Goal: Information Seeking & Learning: Learn about a topic

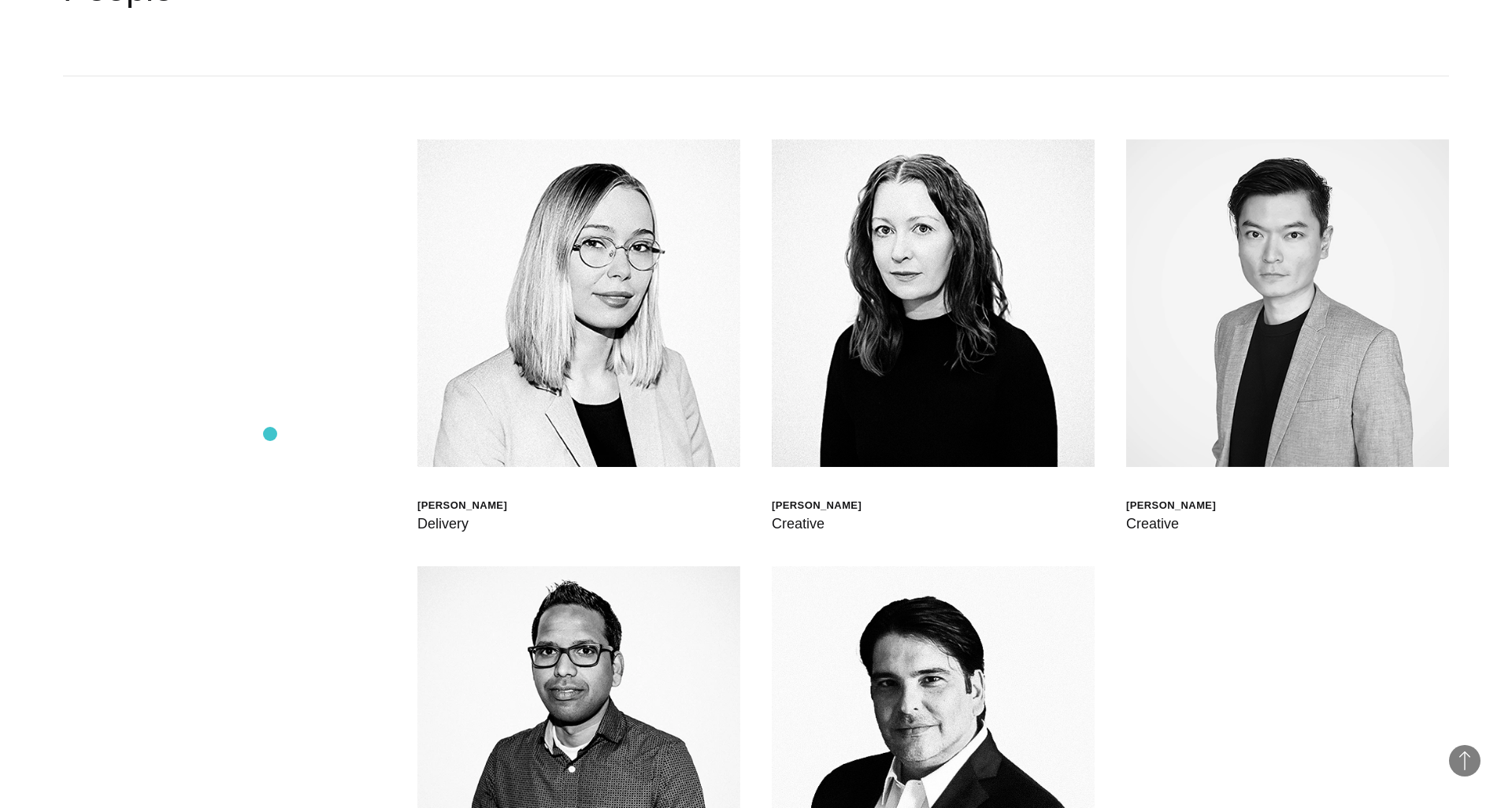
scroll to position [5126, 0]
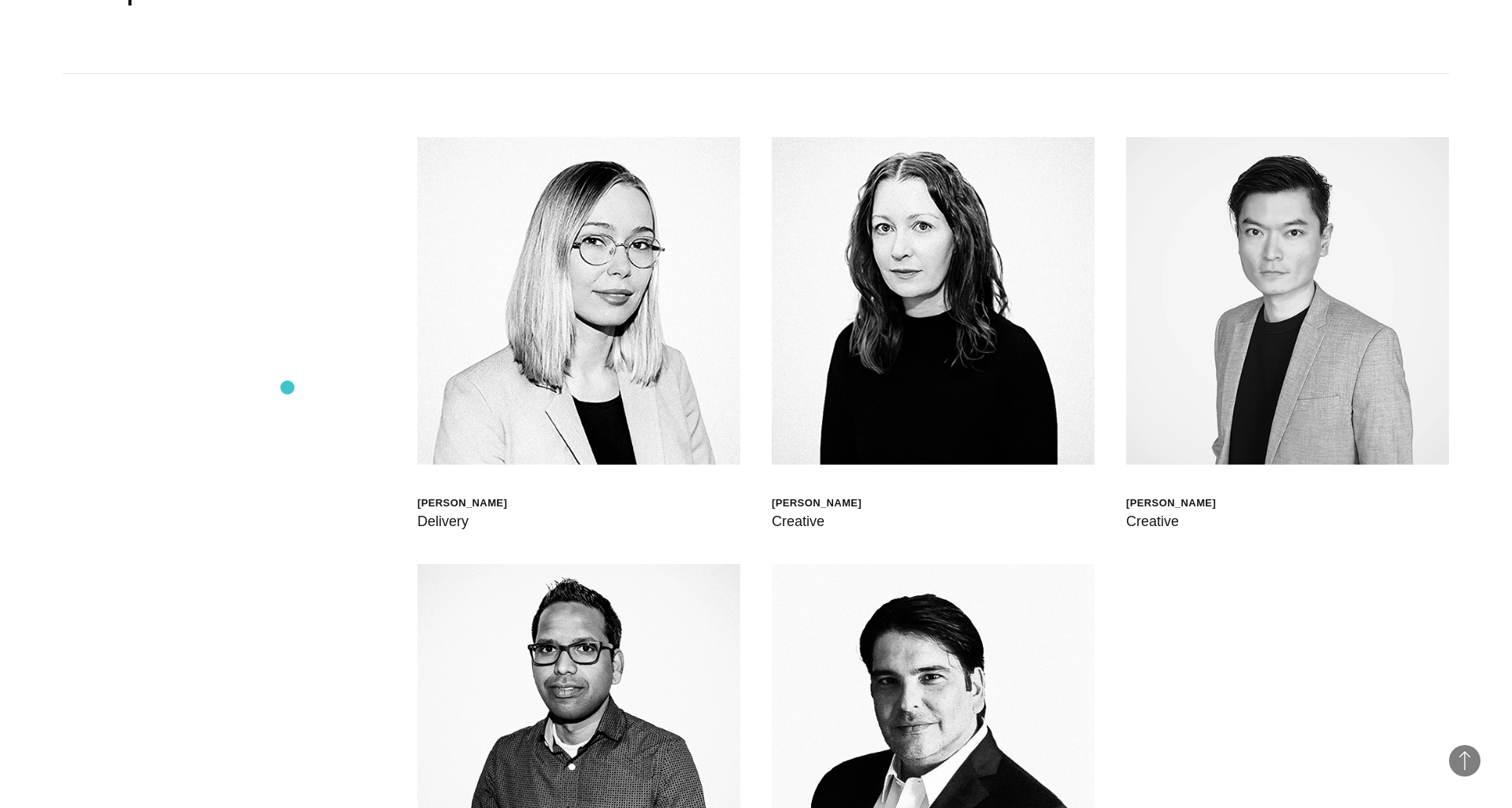
click at [288, 388] on div "[PERSON_NAME] Global Head of Born XDS [PERSON_NAME] Chief Delivery Officer [PER…" at bounding box center [756, 564] width 1386 height 980
click at [292, 669] on div "[PERSON_NAME] Global Head of Born XDS [PERSON_NAME] Chief Delivery Officer [PER…" at bounding box center [756, 564] width 1386 height 980
click at [304, 304] on div "[PERSON_NAME] Global Head of Born XDS [PERSON_NAME] Chief Delivery Officer [PER…" at bounding box center [756, 564] width 1386 height 980
click at [297, 320] on div "[PERSON_NAME] Global Head of Born XDS [PERSON_NAME] Chief Delivery Officer [PER…" at bounding box center [756, 564] width 1386 height 980
click at [302, 302] on div "[PERSON_NAME] Global Head of Born XDS [PERSON_NAME] Chief Delivery Officer [PER…" at bounding box center [756, 564] width 1386 height 980
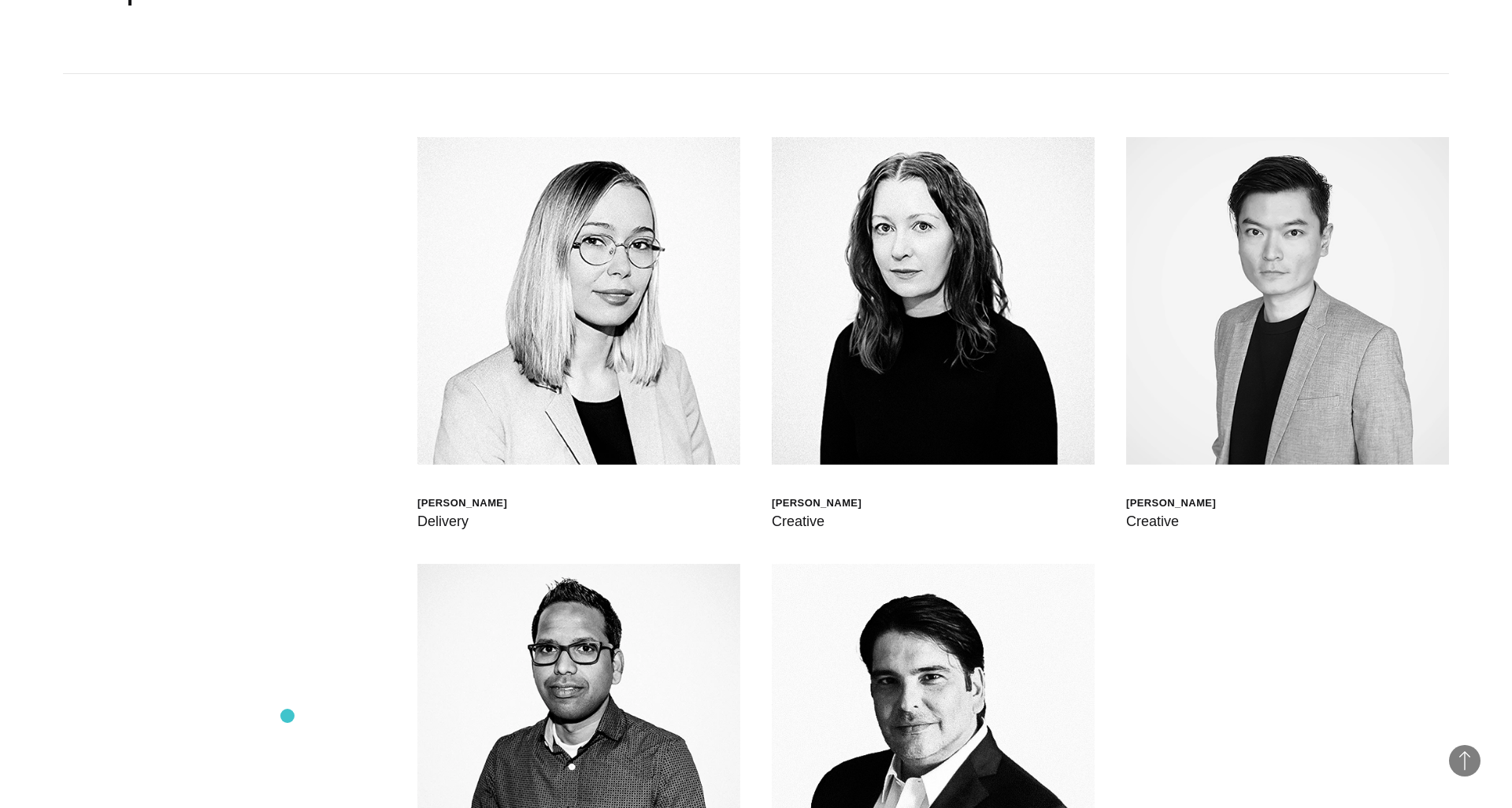
click at [288, 716] on div "[PERSON_NAME] Global Head of Born XDS [PERSON_NAME] Chief Delivery Officer [PER…" at bounding box center [756, 564] width 1386 height 980
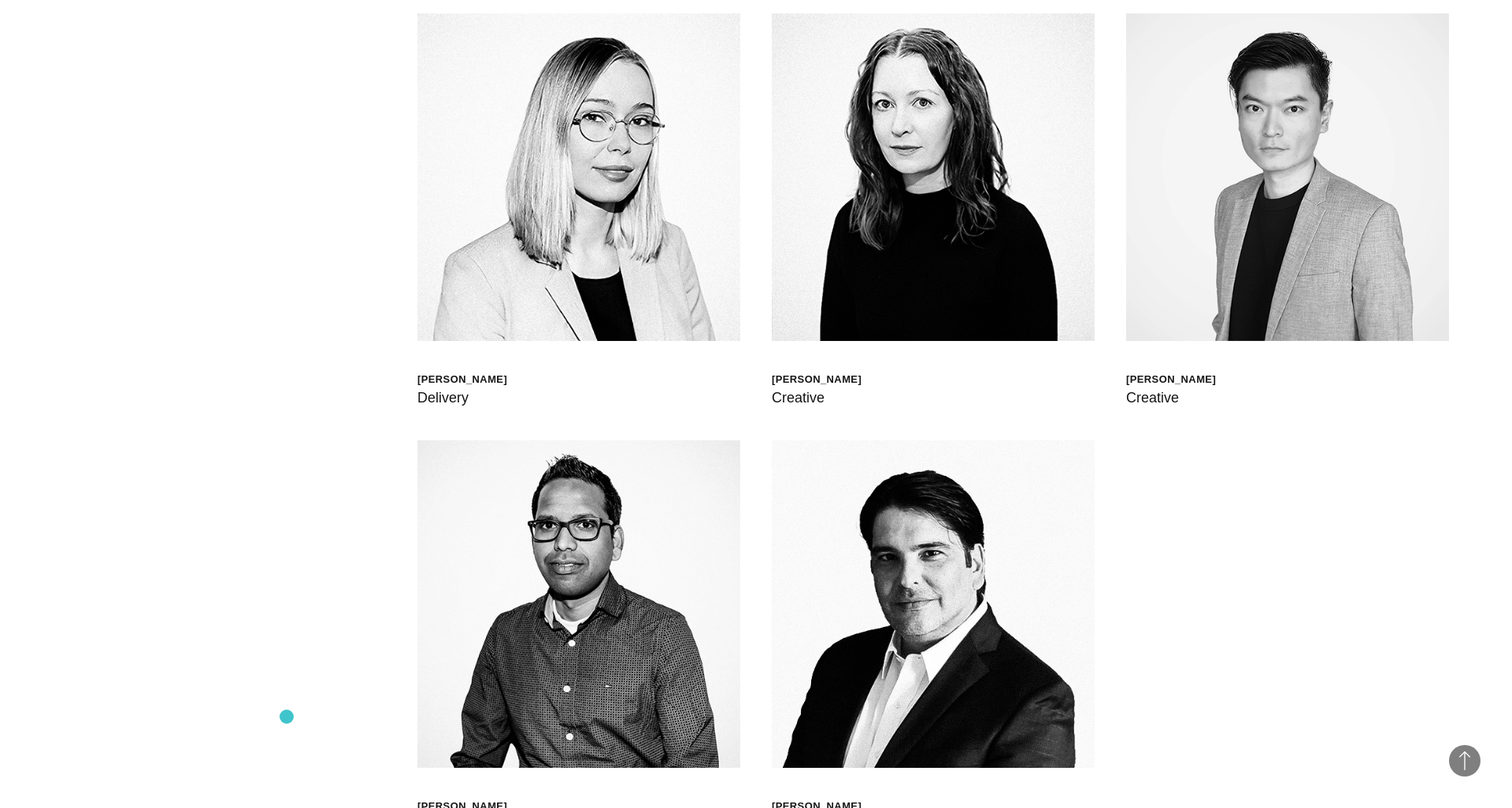
scroll to position [5251, 0]
click at [287, 717] on div "[PERSON_NAME] Global Head of Born XDS [PERSON_NAME] Chief Delivery Officer [PER…" at bounding box center [756, 439] width 1386 height 980
click at [326, 619] on div "[PERSON_NAME] Global Head of Born XDS [PERSON_NAME] Chief Delivery Officer [PER…" at bounding box center [756, 439] width 1386 height 980
click at [293, 640] on div "[PERSON_NAME] Global Head of Born XDS [PERSON_NAME] Chief Delivery Officer [PER…" at bounding box center [756, 439] width 1386 height 980
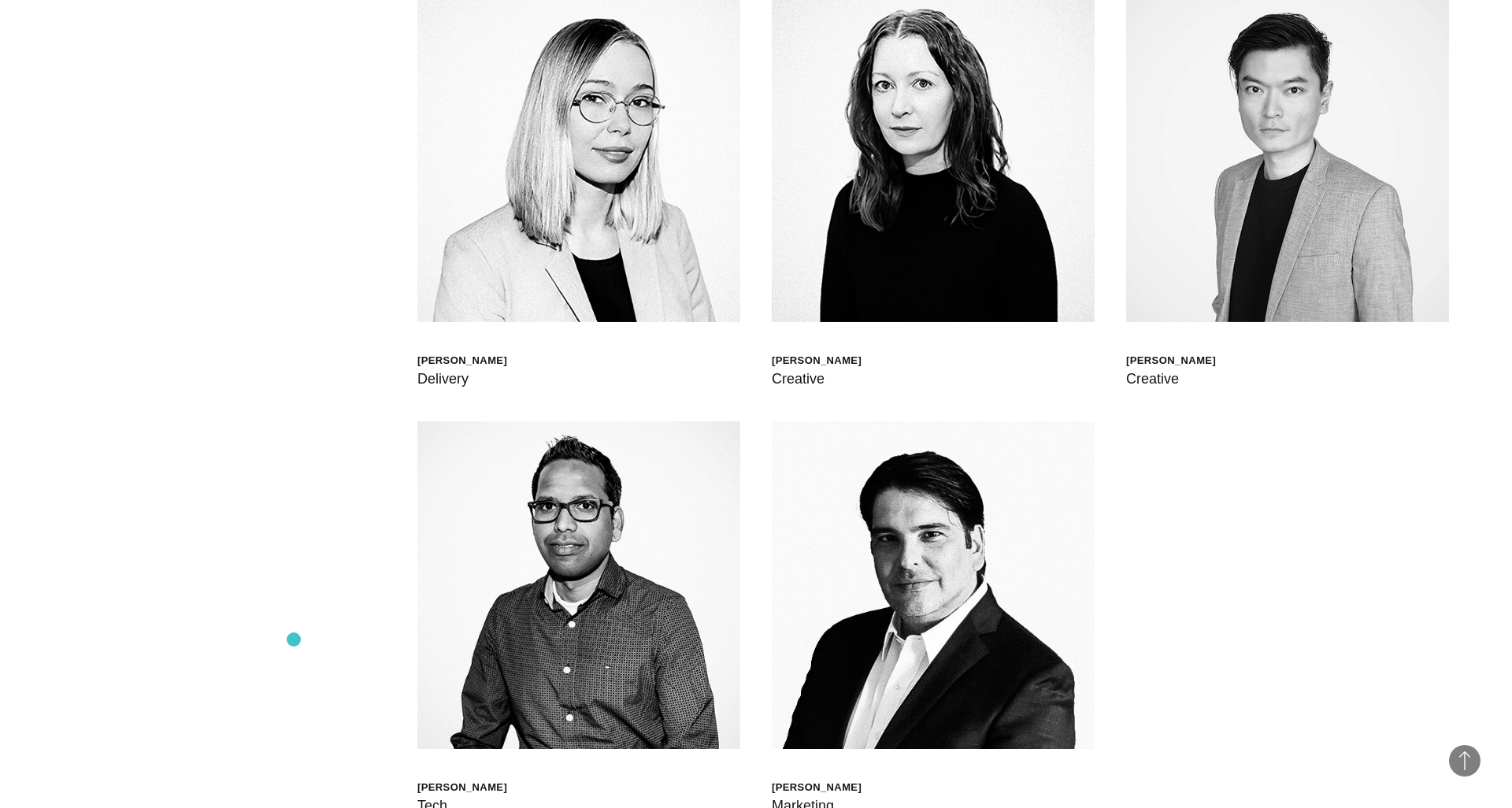
scroll to position [5271, 0]
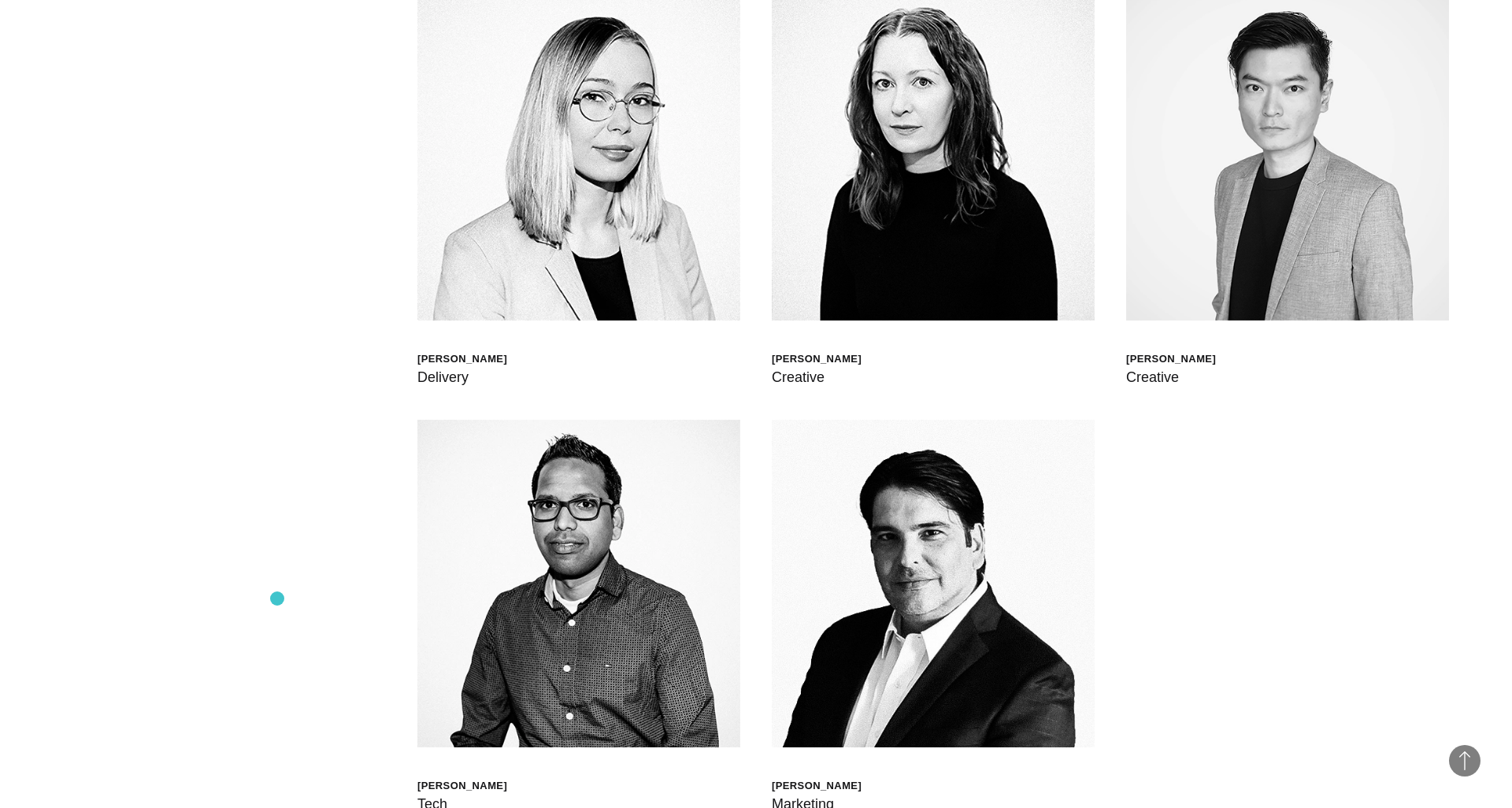
click at [278, 602] on div "[PERSON_NAME] Global Head of Born XDS [PERSON_NAME] Chief Delivery Officer [PER…" at bounding box center [756, 420] width 1386 height 980
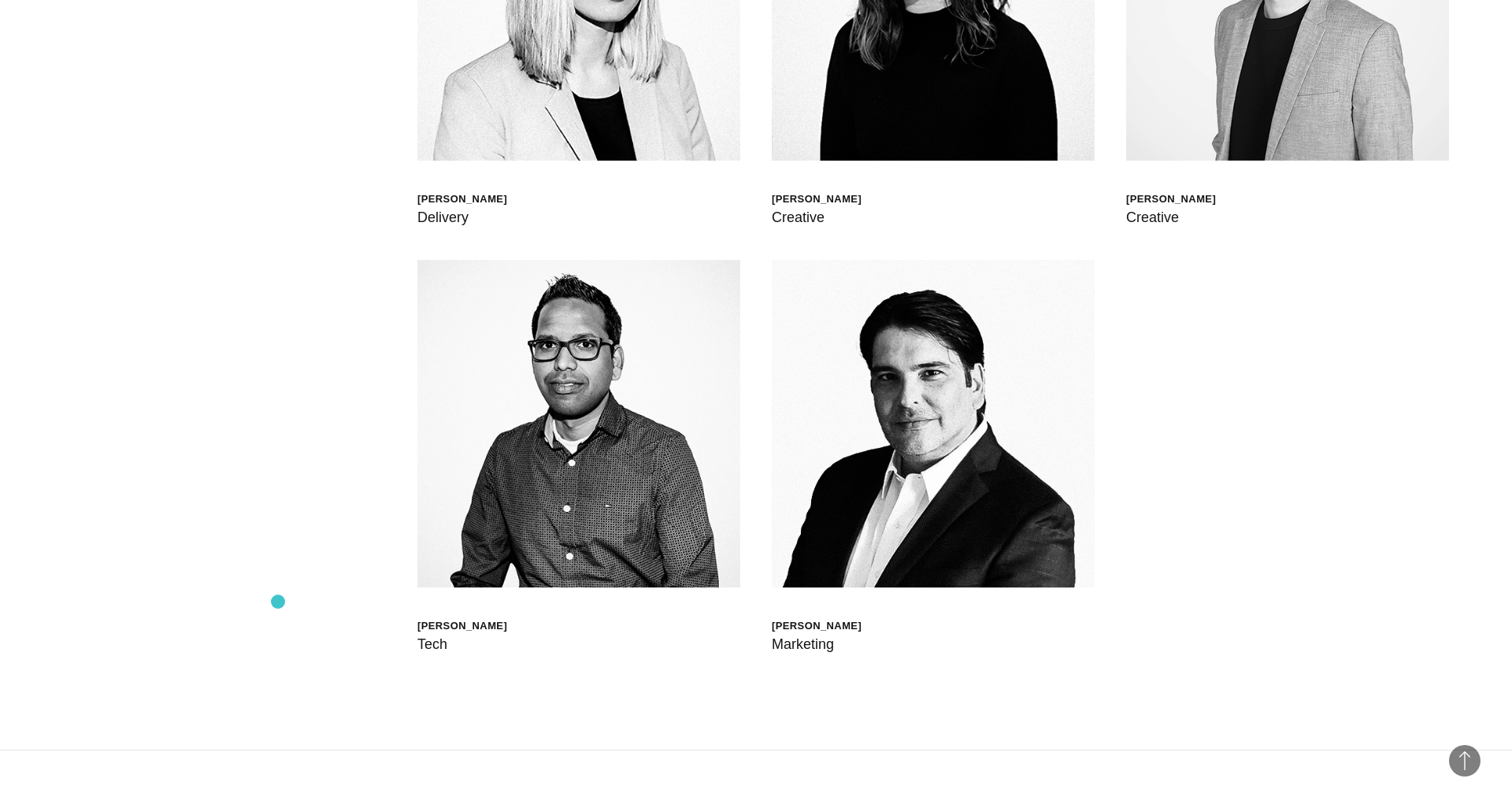
scroll to position [5452, 0]
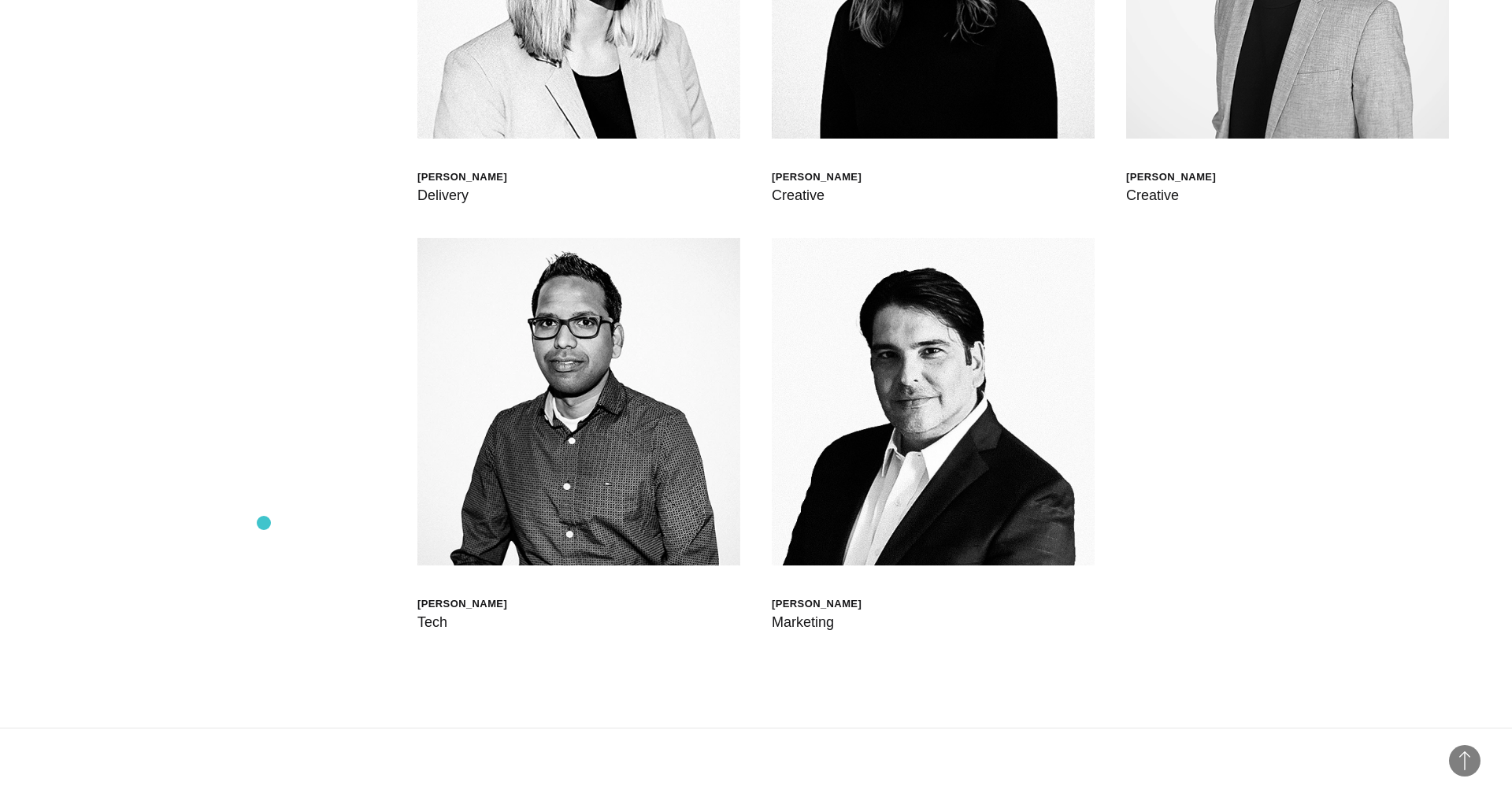
click at [264, 523] on div "[PERSON_NAME] Global Head of Born XDS [PERSON_NAME] Chief Delivery Officer [PER…" at bounding box center [756, 238] width 1386 height 980
click at [250, 509] on div "[PERSON_NAME] Global Head of Born XDS [PERSON_NAME] Chief Delivery Officer [PER…" at bounding box center [756, 238] width 1386 height 980
click at [266, 542] on div "[PERSON_NAME] Global Head of Born XDS [PERSON_NAME] Chief Delivery Officer [PER…" at bounding box center [756, 238] width 1386 height 980
click at [281, 542] on div "[PERSON_NAME] Global Head of Born XDS [PERSON_NAME] Chief Delivery Officer [PER…" at bounding box center [756, 238] width 1386 height 980
click at [255, 542] on div "[PERSON_NAME] Global Head of Born XDS [PERSON_NAME] Chief Delivery Officer [PER…" at bounding box center [756, 238] width 1386 height 980
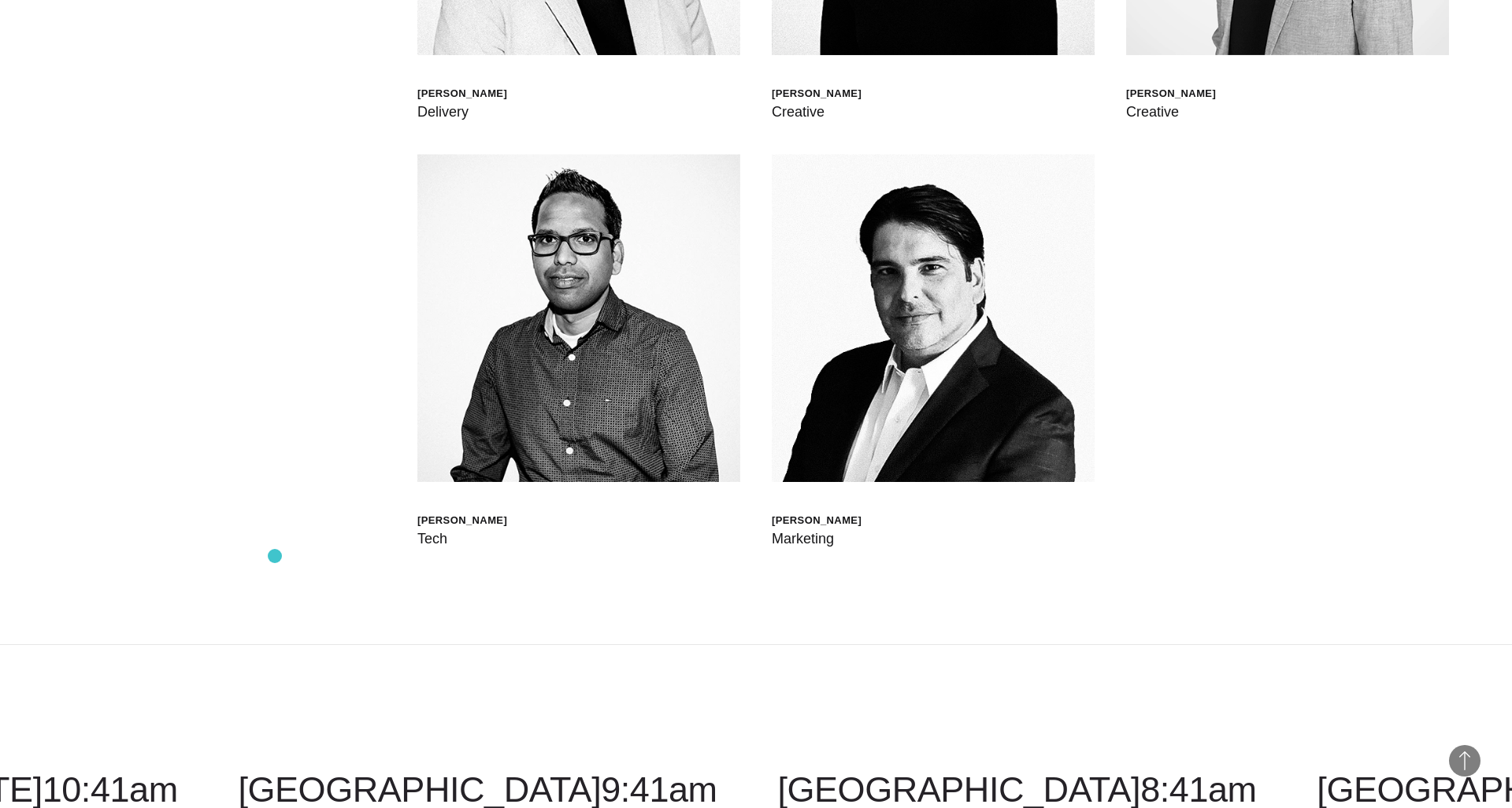
scroll to position [5569, 0]
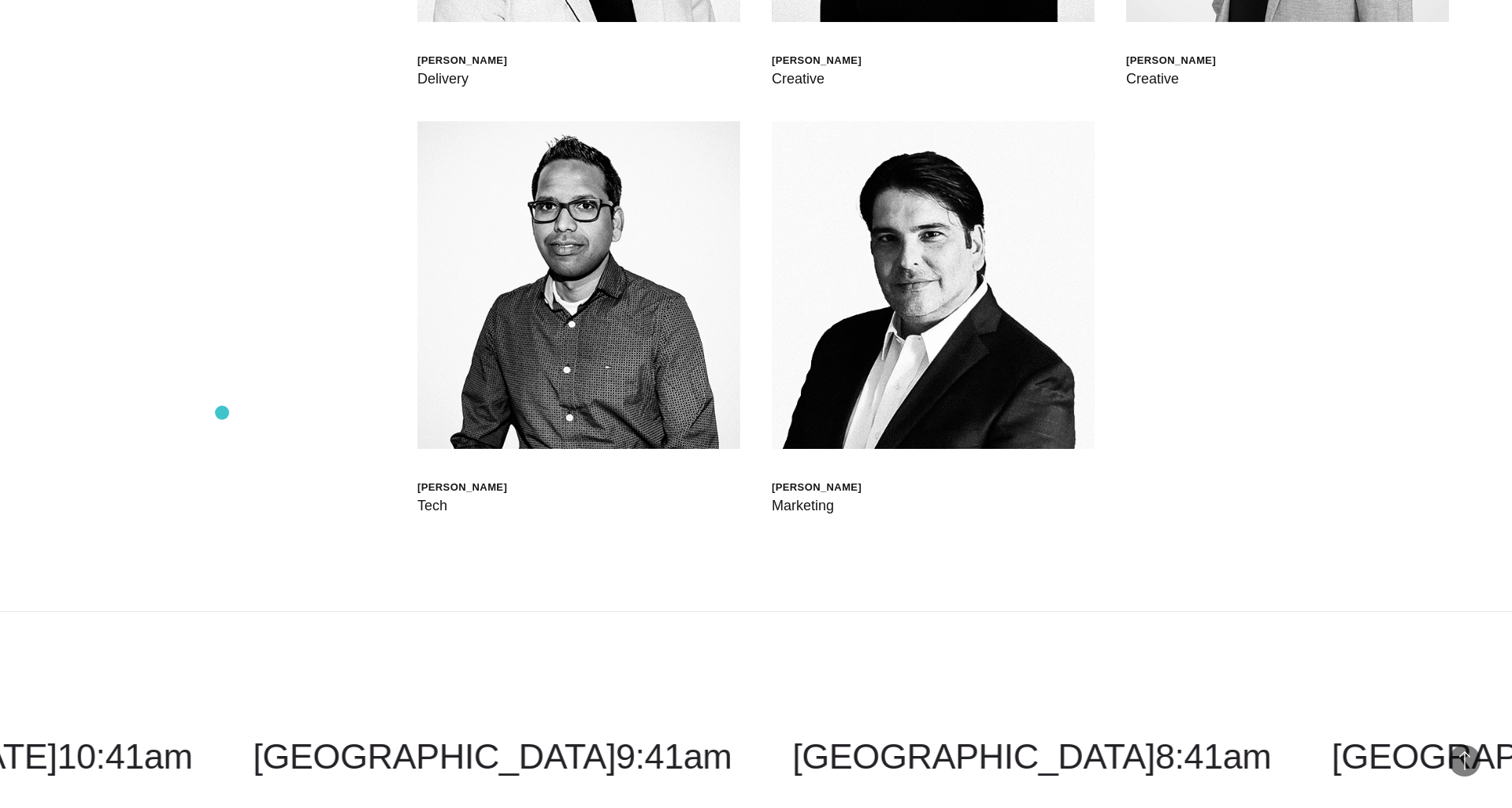
click at [224, 412] on div "[PERSON_NAME] Global Head of Born XDS [PERSON_NAME] Chief Delivery Officer [PER…" at bounding box center [756, 121] width 1386 height 980
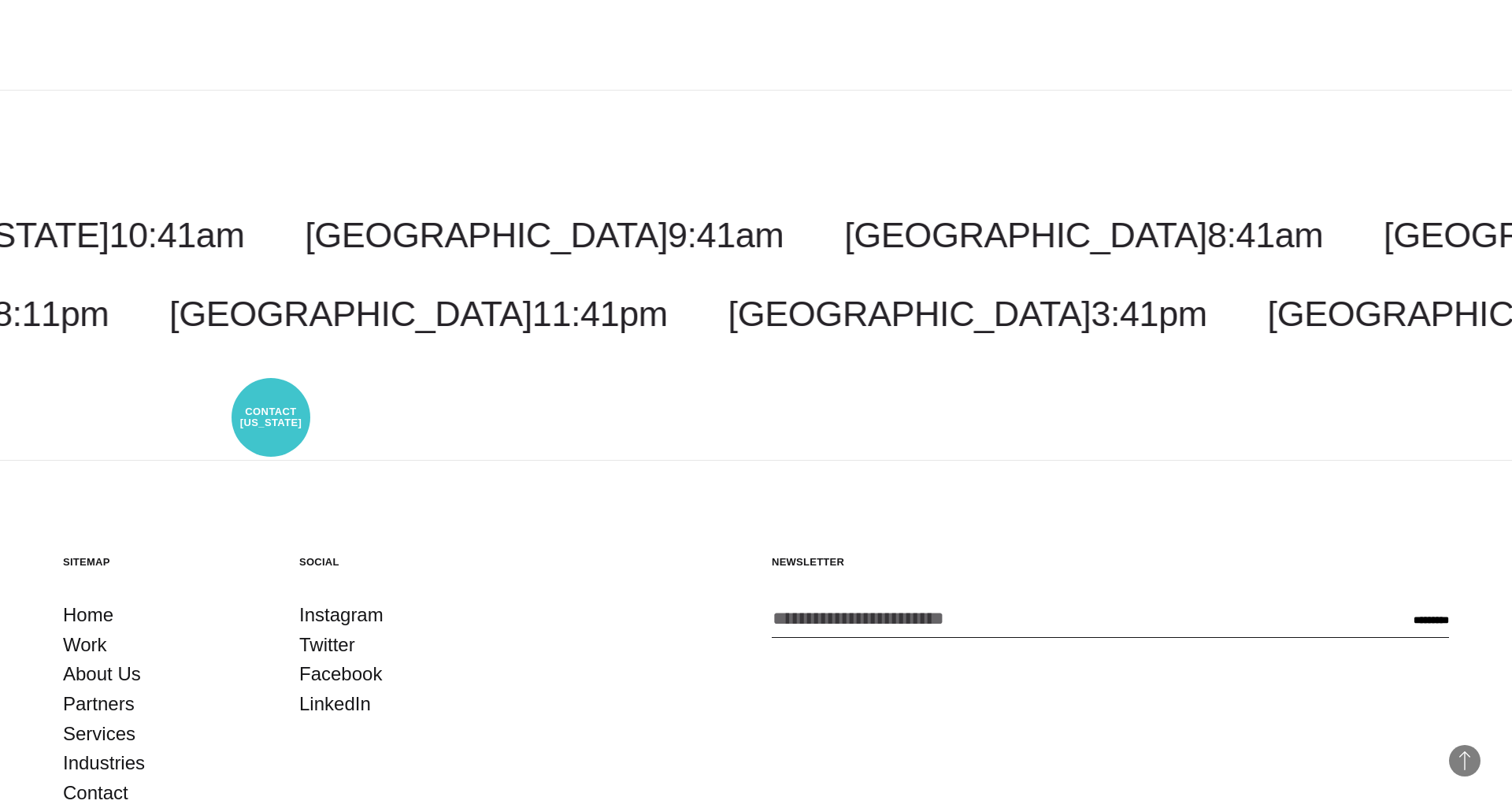
scroll to position [6267, 0]
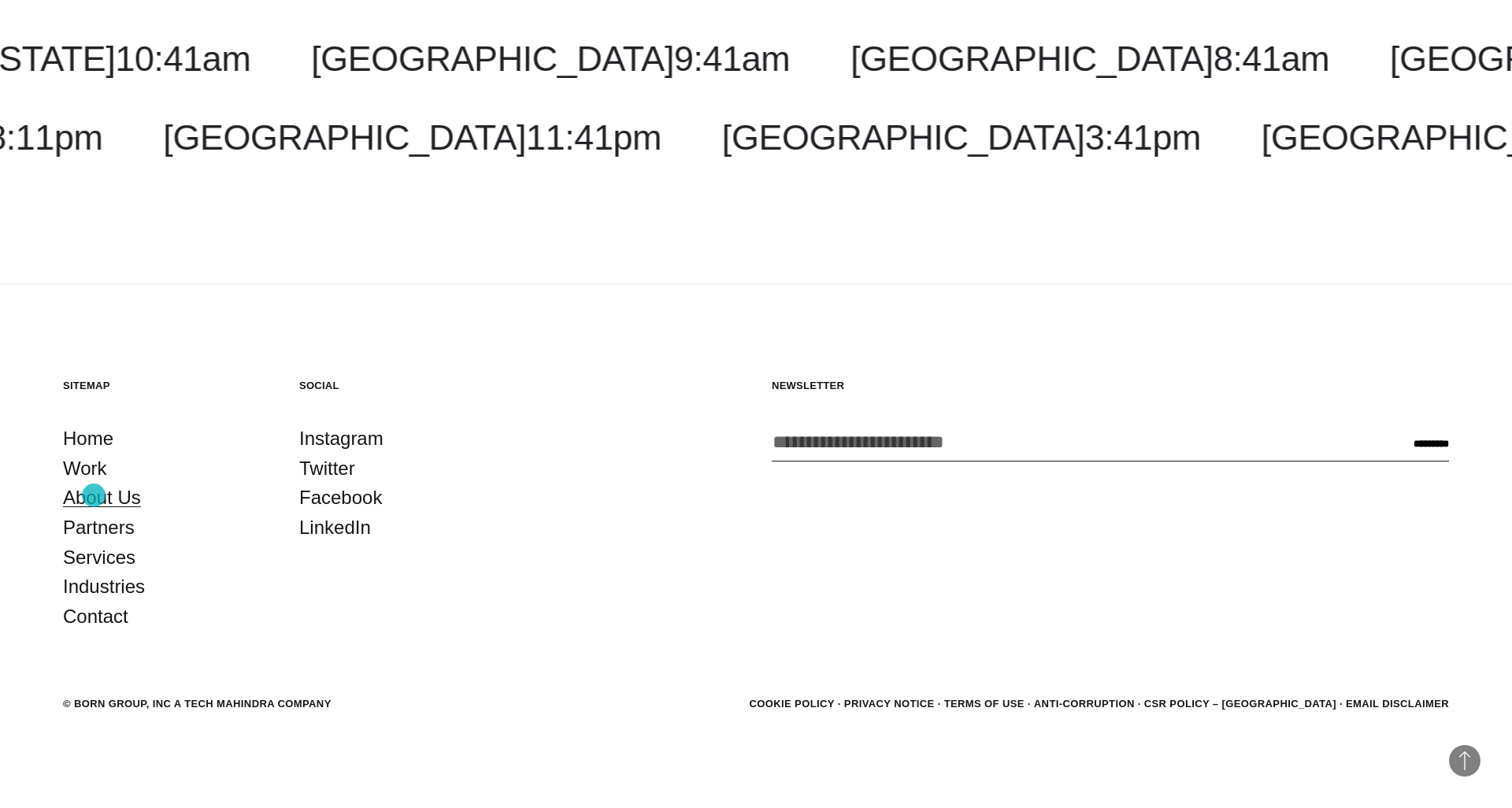
click at [94, 495] on link "About Us" at bounding box center [102, 498] width 78 height 30
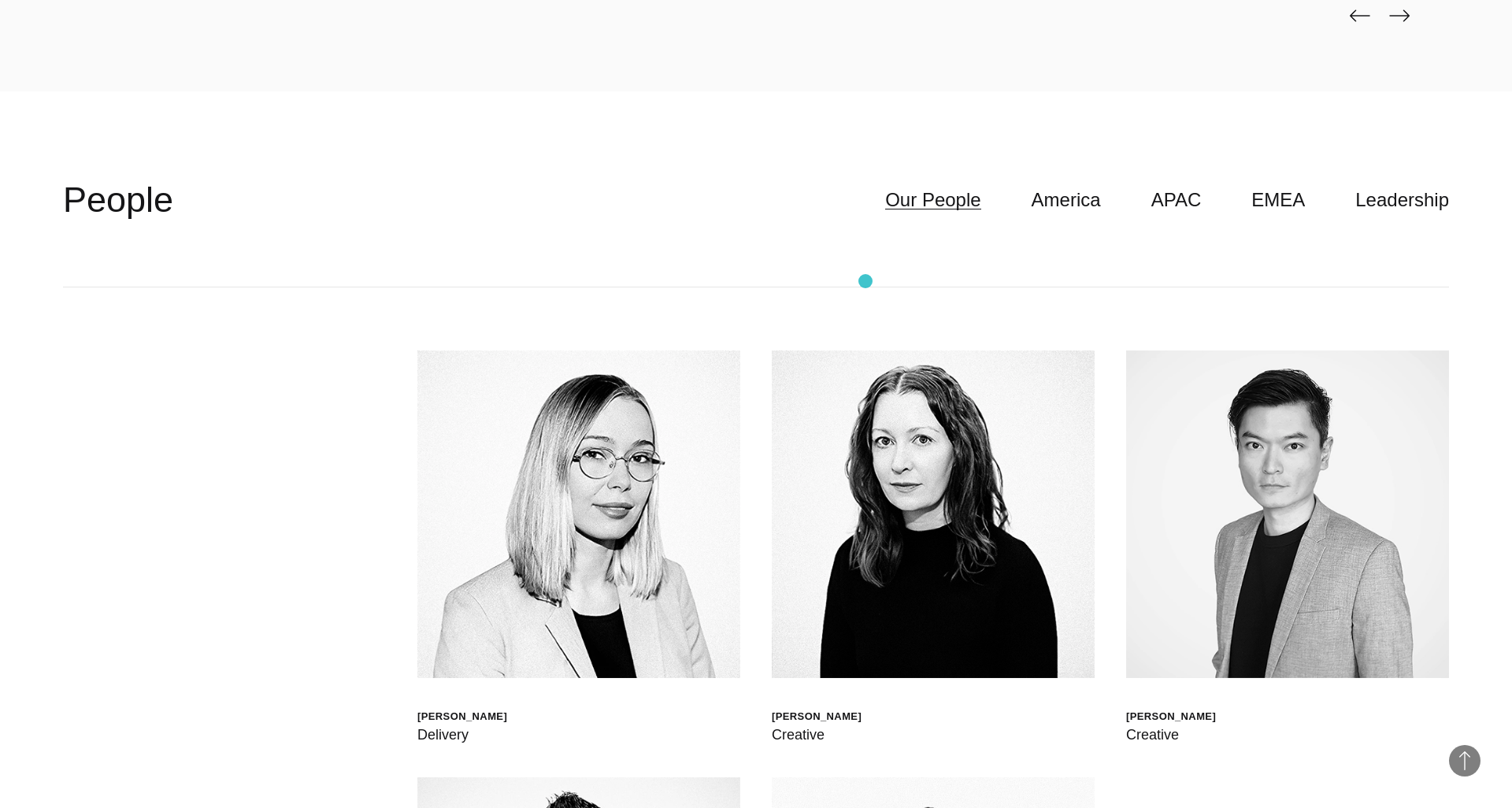
scroll to position [4923, 0]
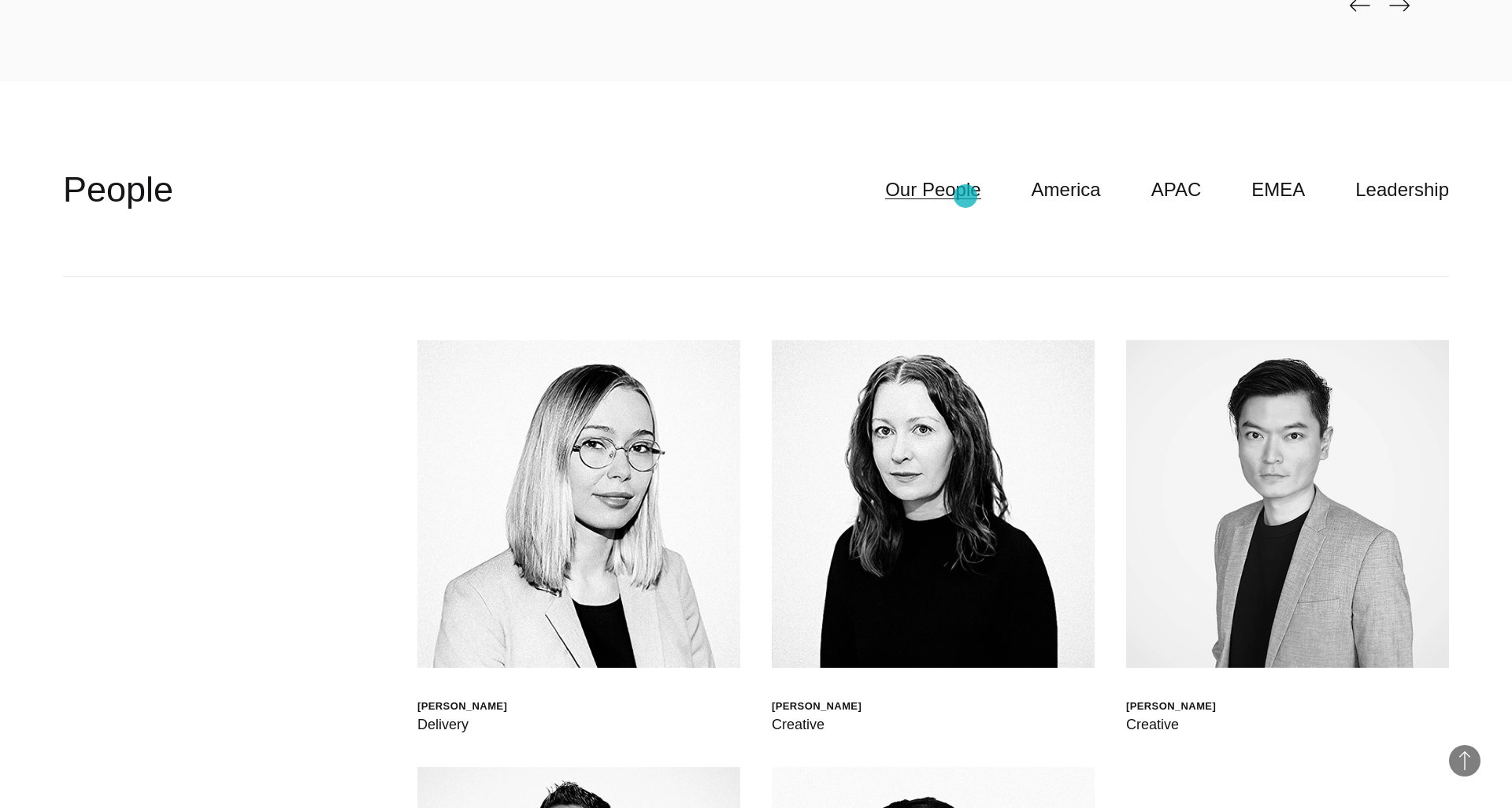
click at [966, 196] on link "Our People" at bounding box center [933, 190] width 95 height 30
click at [1054, 195] on link "America" at bounding box center [1066, 190] width 70 height 30
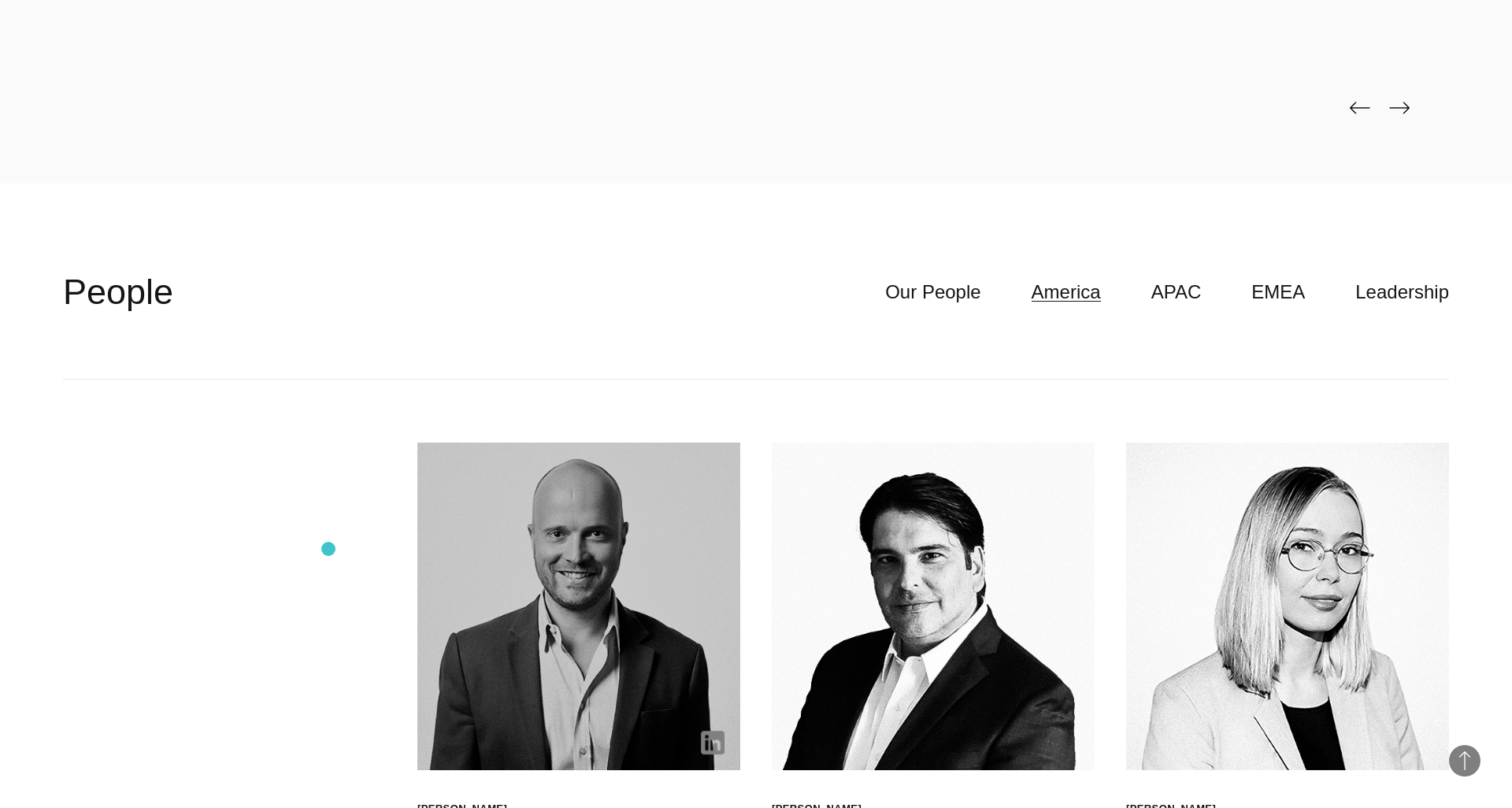
scroll to position [4759, 0]
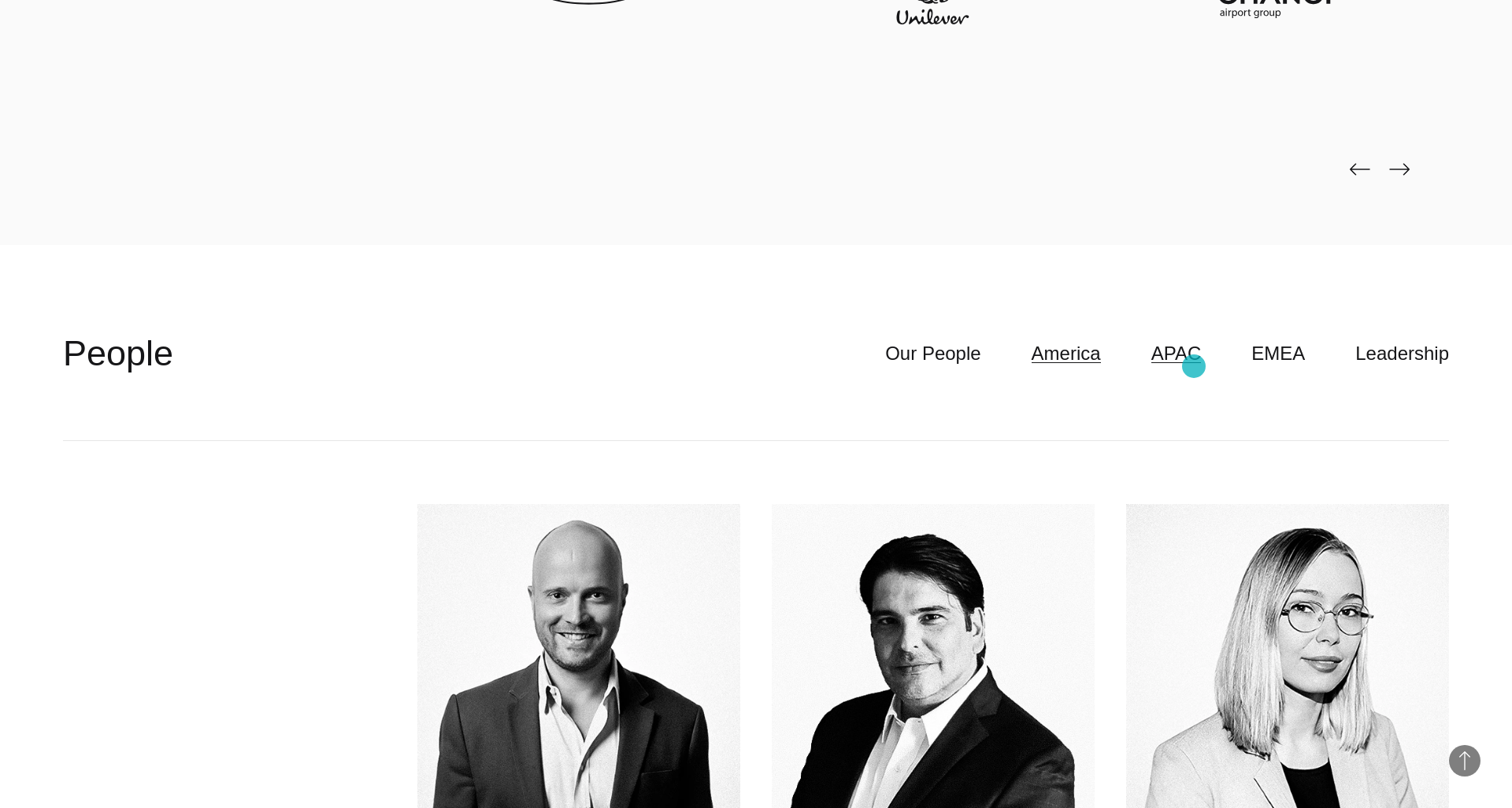
click at [1194, 366] on link "APAC" at bounding box center [1176, 353] width 50 height 30
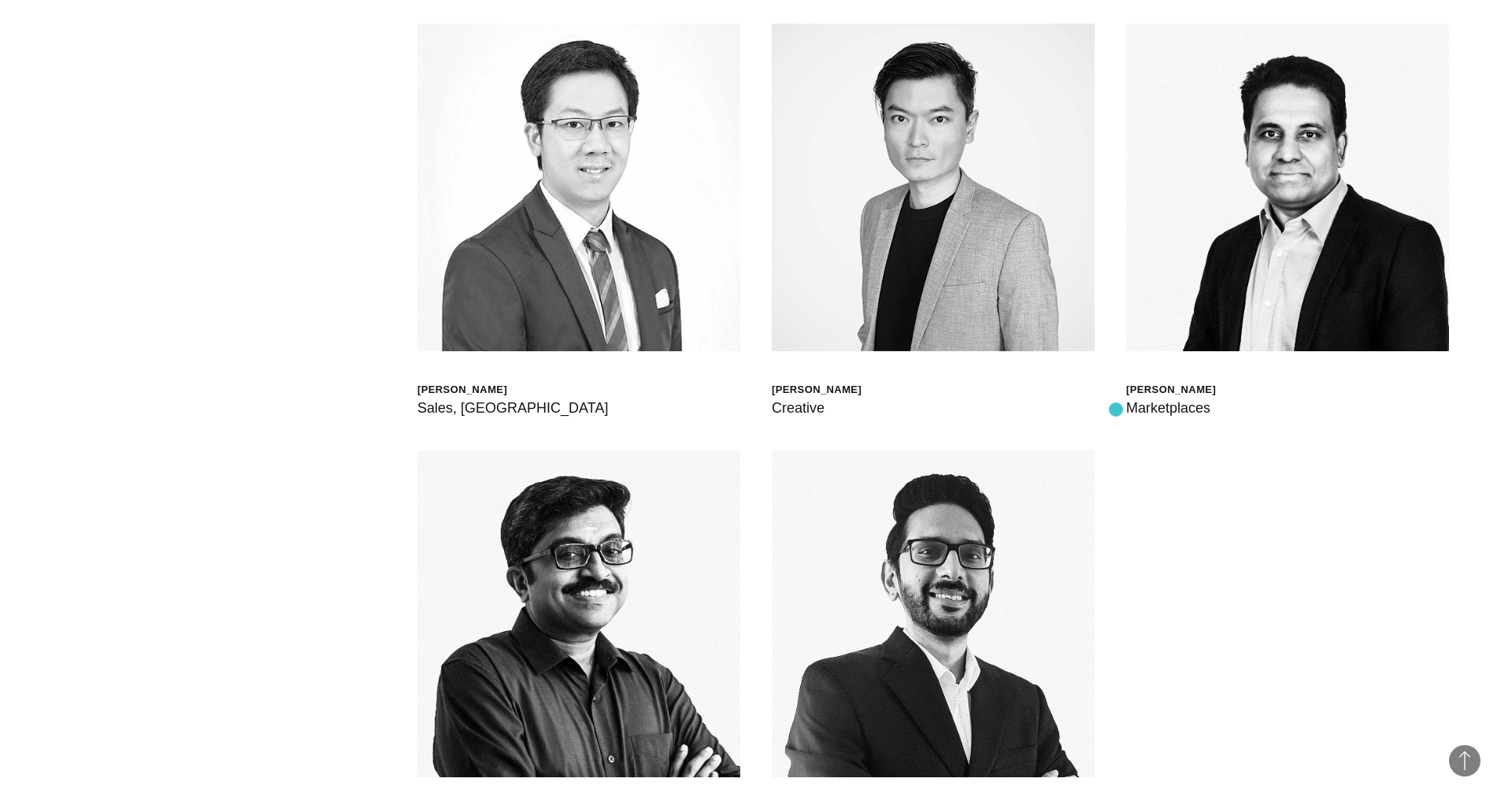
scroll to position [5578, 0]
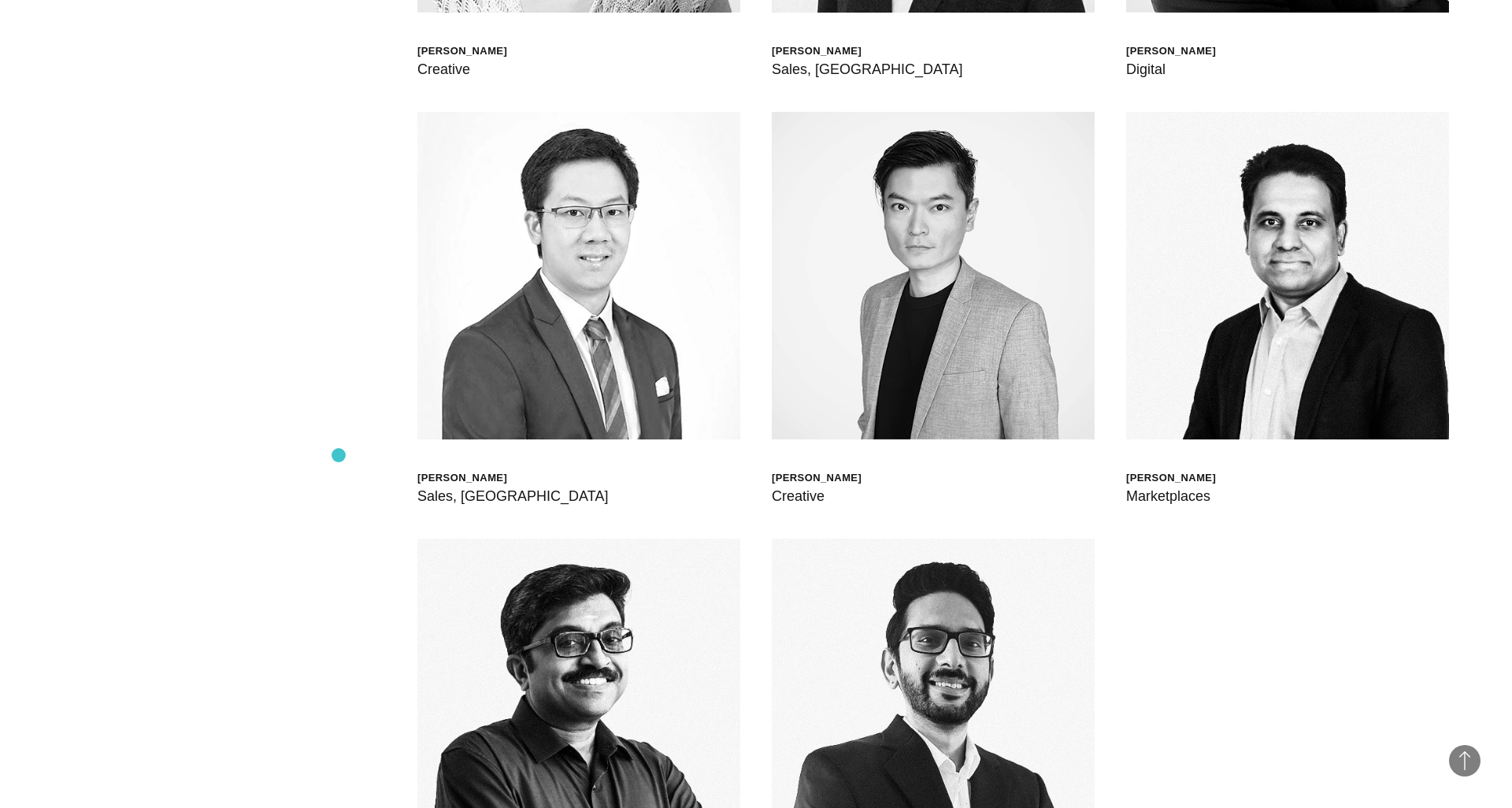
click at [338, 456] on div "[PERSON_NAME] Global Head of Born XDS [PERSON_NAME] Chief Delivery Officer [PER…" at bounding box center [756, 326] width 1386 height 1407
click at [308, 625] on div "[PERSON_NAME] Global Head of Born XDS [PERSON_NAME] Chief Delivery Officer [PER…" at bounding box center [756, 326] width 1386 height 1407
click at [328, 280] on div "[PERSON_NAME] Global Head of Born XDS [PERSON_NAME] Chief Delivery Officer [PER…" at bounding box center [756, 326] width 1386 height 1407
click at [315, 652] on div "[PERSON_NAME] Global Head of Born XDS [PERSON_NAME] Chief Delivery Officer [PER…" at bounding box center [756, 326] width 1386 height 1407
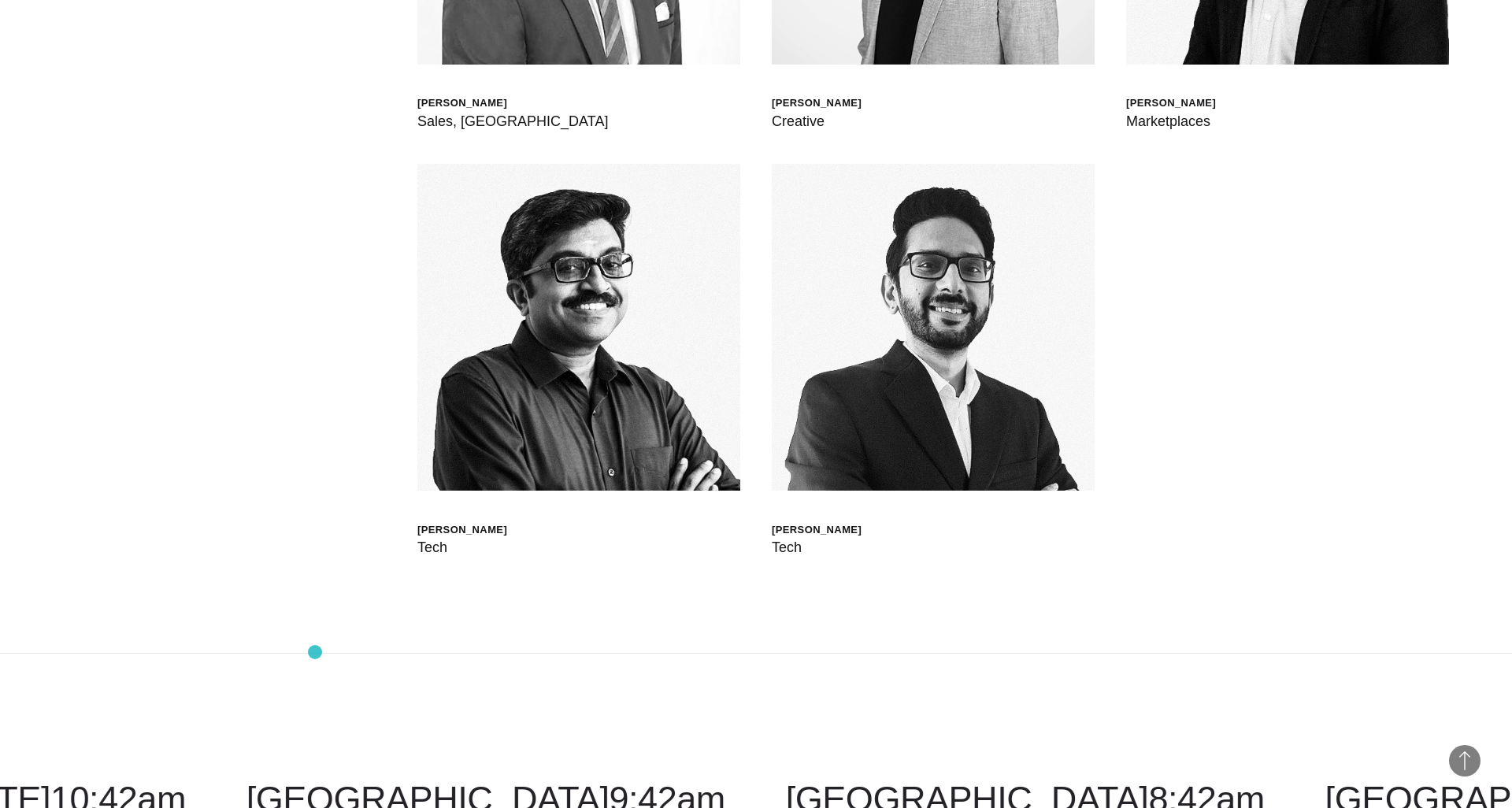
scroll to position [5863, 0]
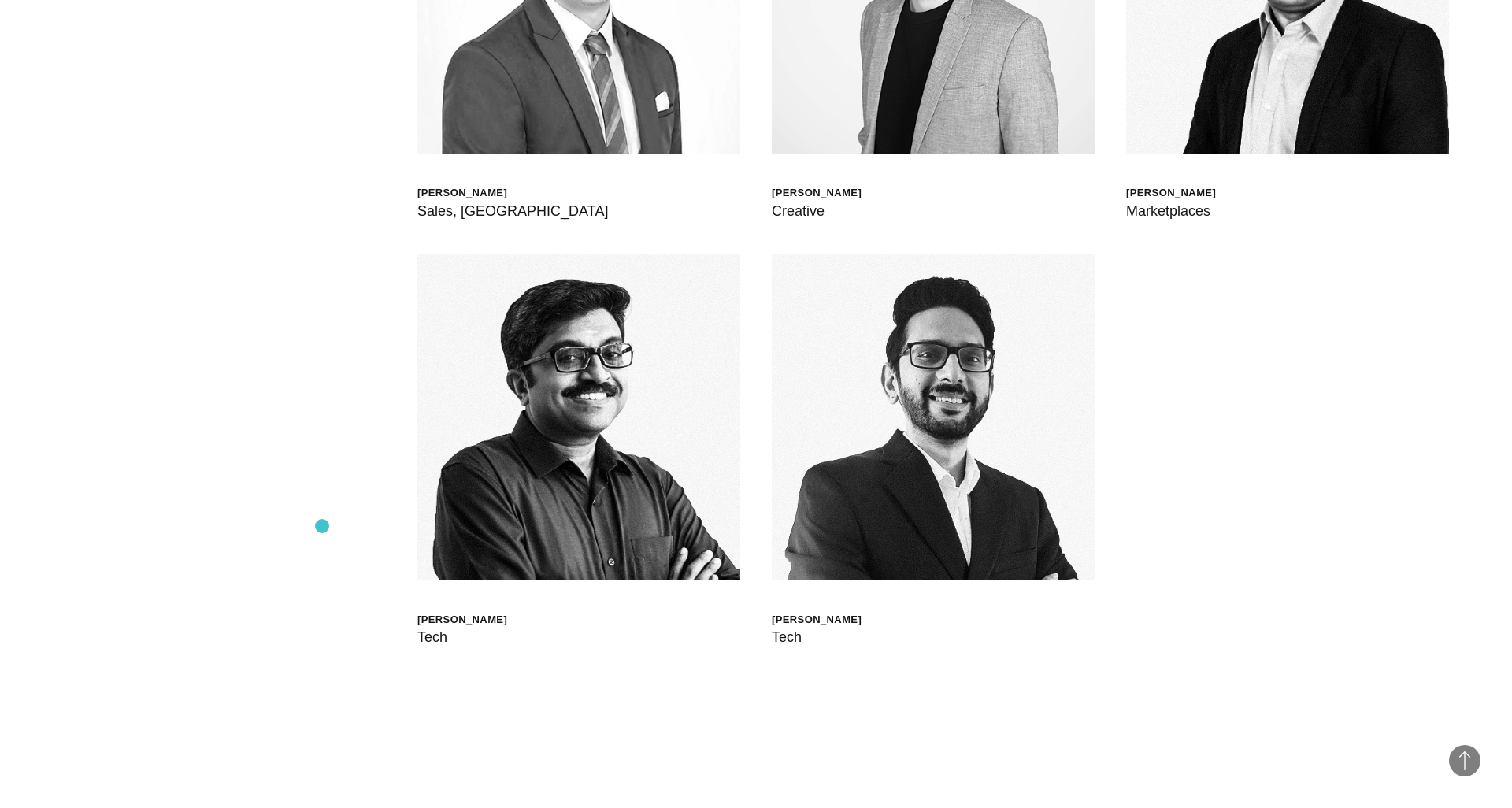
click at [322, 526] on div "[PERSON_NAME] Global Head of Born XDS [PERSON_NAME] Chief Delivery Officer [PER…" at bounding box center [756, 40] width 1386 height 1407
click at [309, 326] on div "[PERSON_NAME] Global Head of Born XDS [PERSON_NAME] Chief Delivery Officer [PER…" at bounding box center [756, 40] width 1386 height 1407
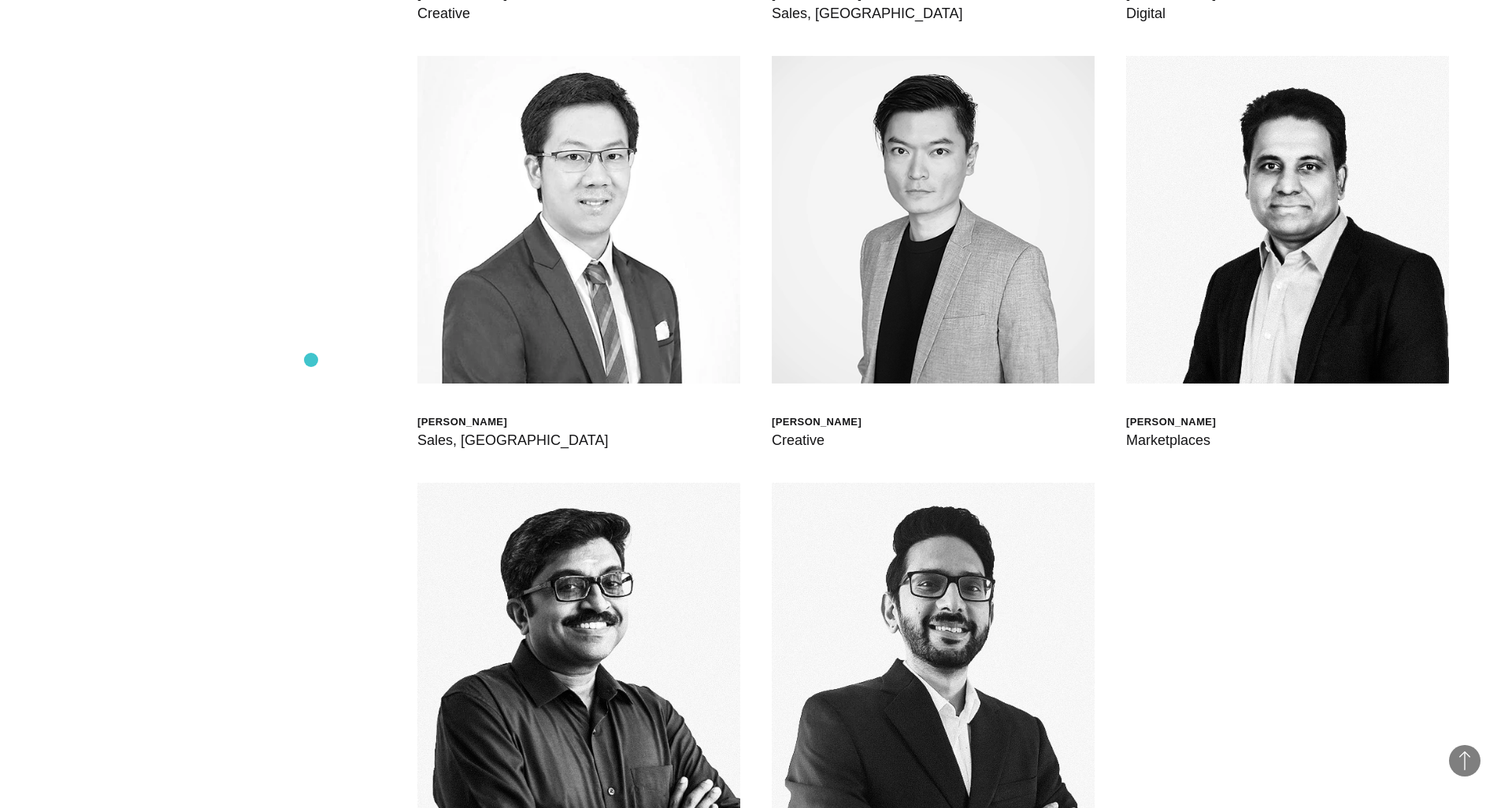
click at [311, 360] on div "[PERSON_NAME] Global Head of Born XDS [PERSON_NAME] Chief Delivery Officer [PER…" at bounding box center [756, 270] width 1386 height 1407
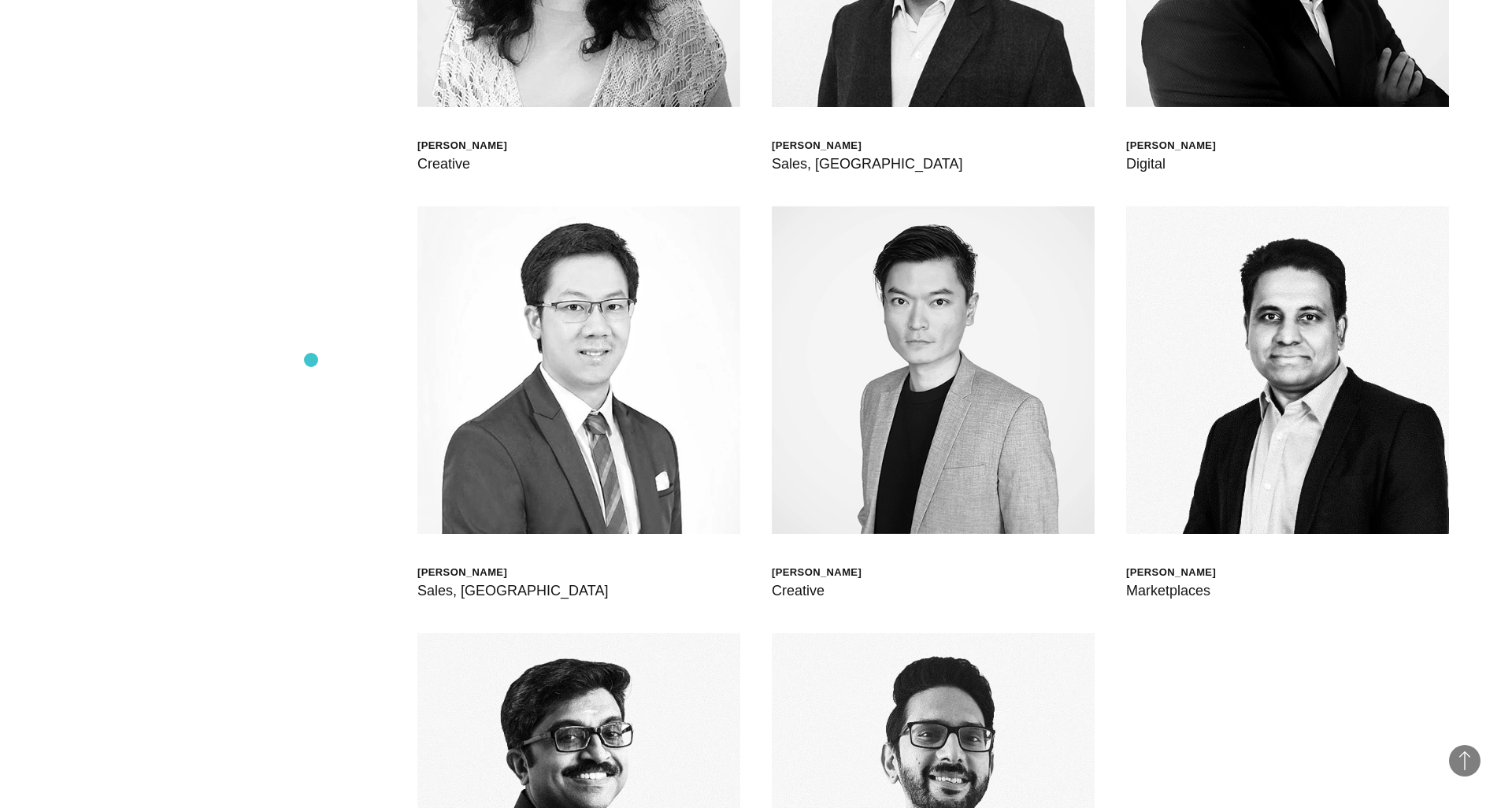
scroll to position [5455, 0]
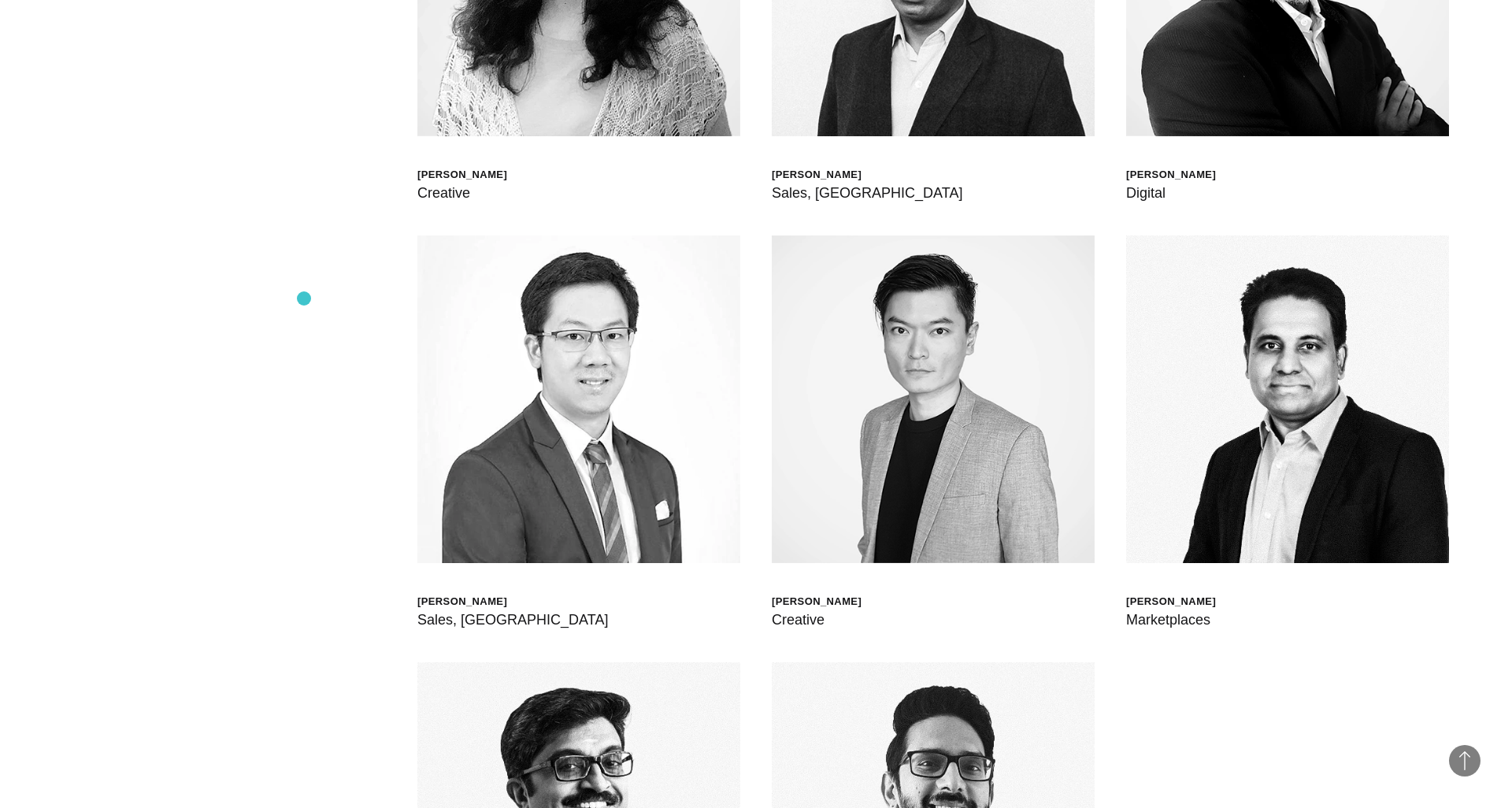
click at [304, 297] on div "[PERSON_NAME] Global Head of Born XDS [PERSON_NAME] Chief Delivery Officer [PER…" at bounding box center [756, 449] width 1386 height 1407
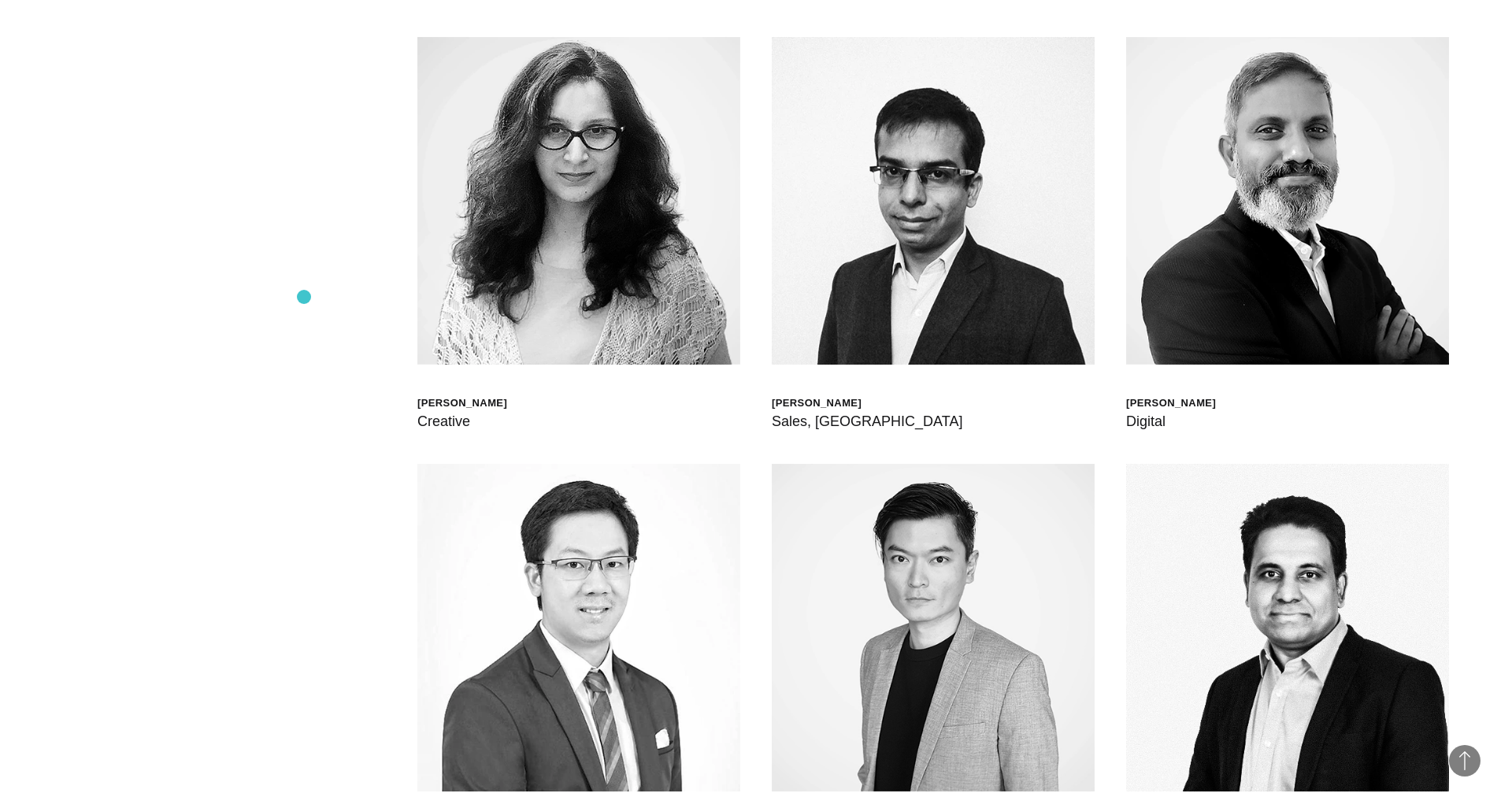
scroll to position [5104, 0]
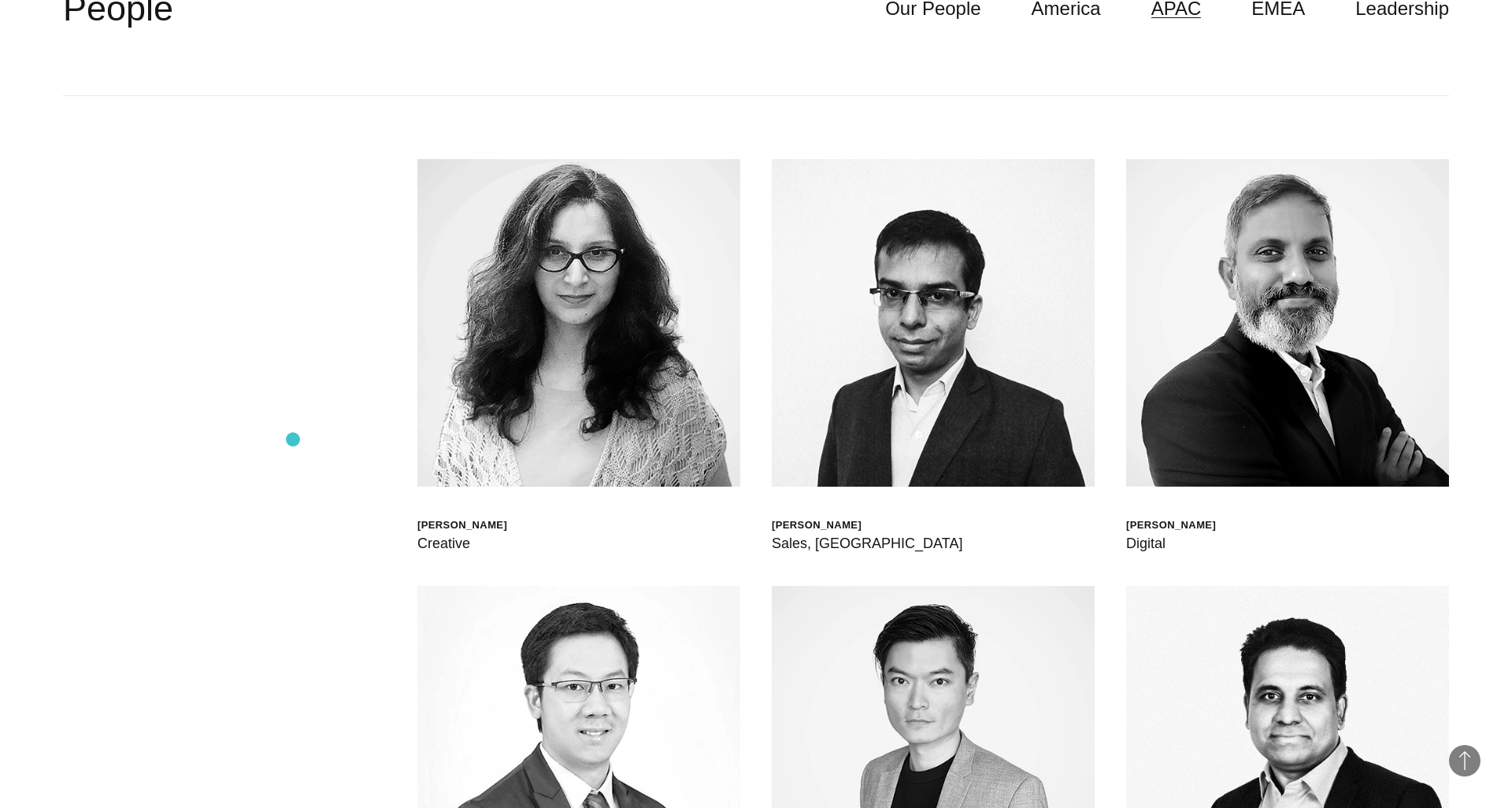
click at [293, 439] on div "[PERSON_NAME] Global Head of Born XDS [PERSON_NAME] Chief Delivery Officer [PER…" at bounding box center [756, 800] width 1386 height 1407
click at [291, 254] on div "[PERSON_NAME] Global Head of Born XDS [PERSON_NAME] Chief Delivery Officer [PER…" at bounding box center [756, 800] width 1386 height 1407
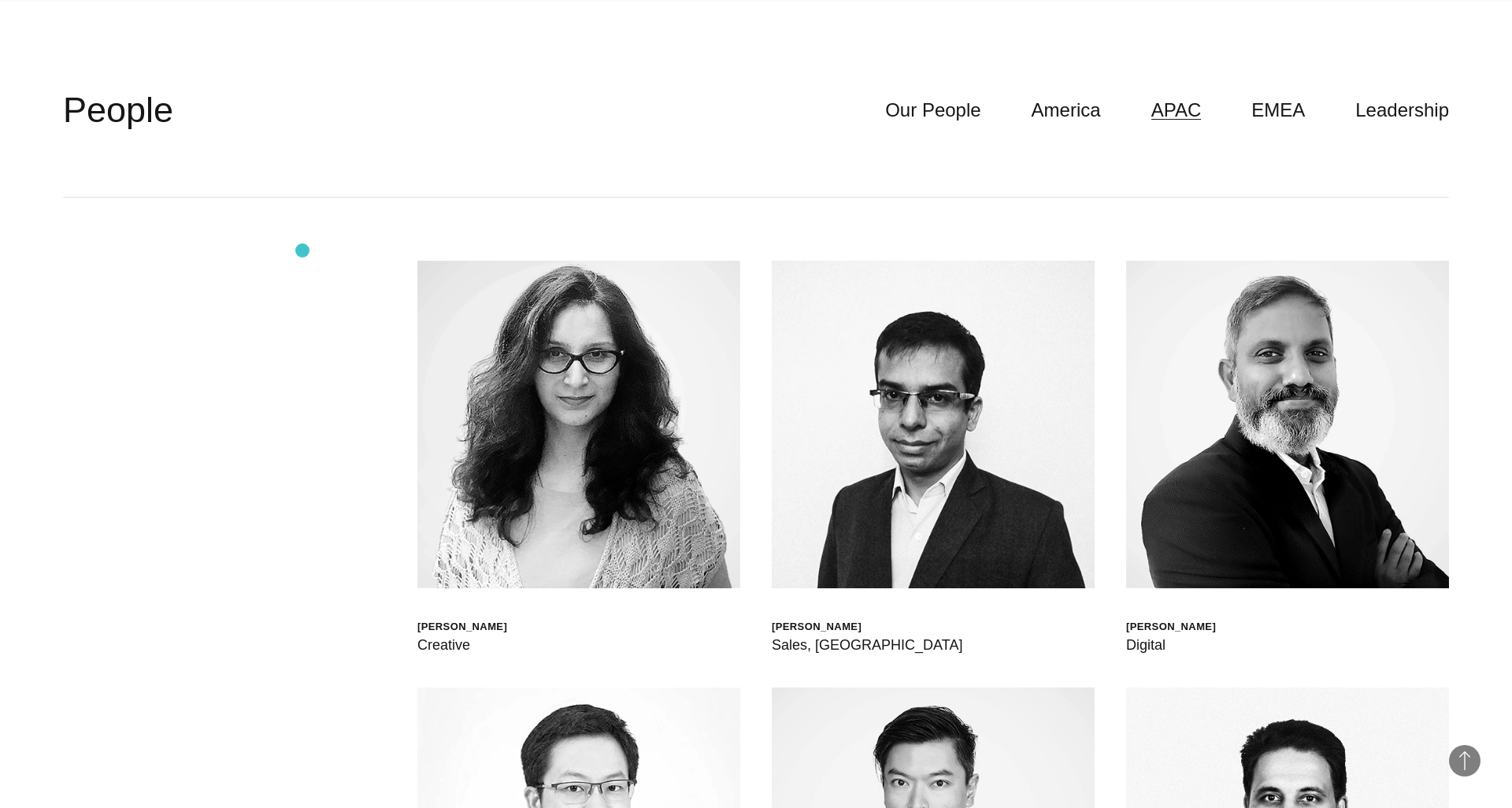
scroll to position [4995, 0]
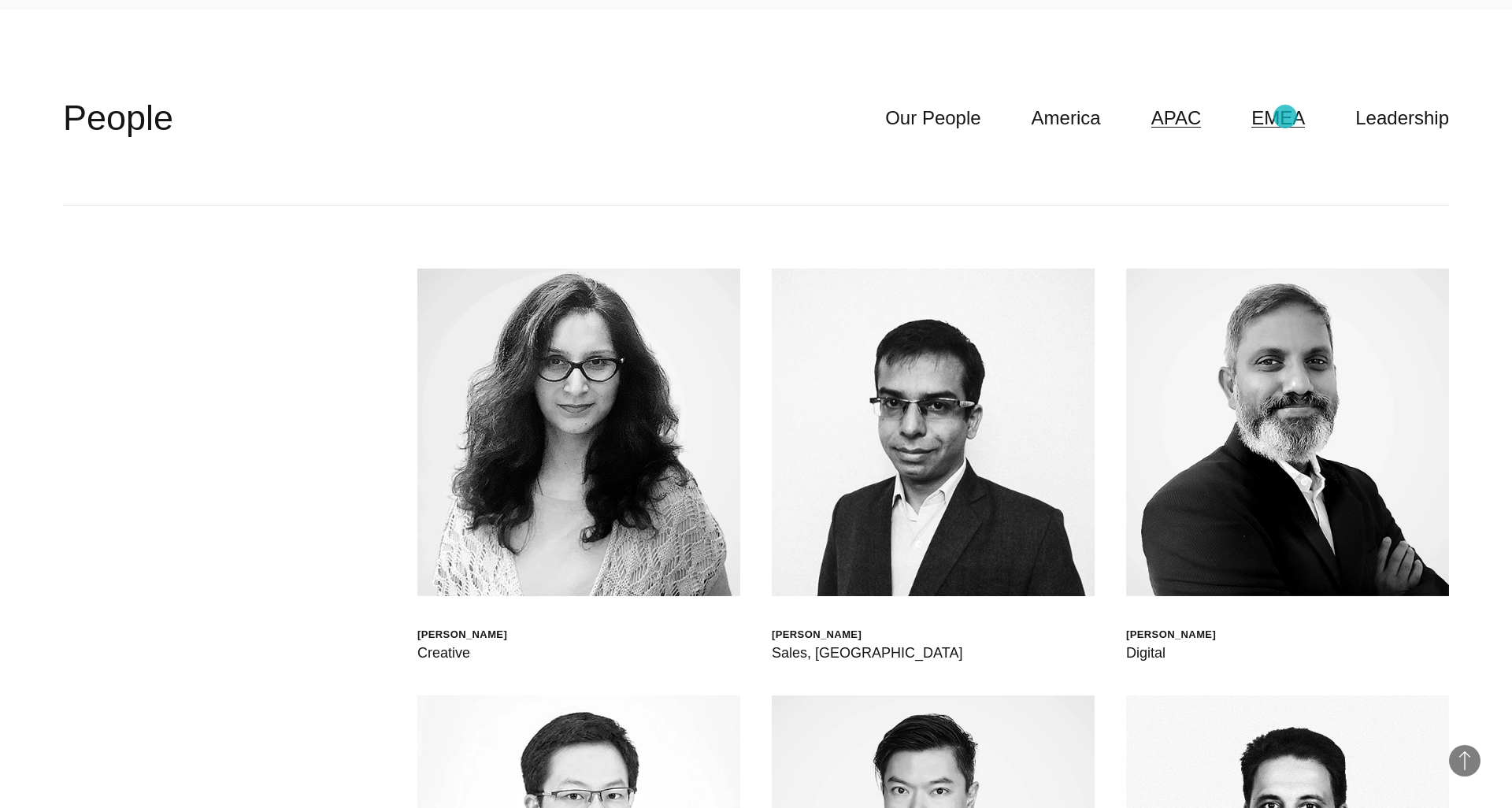
click at [1286, 116] on link "EMEA" at bounding box center [1278, 118] width 53 height 30
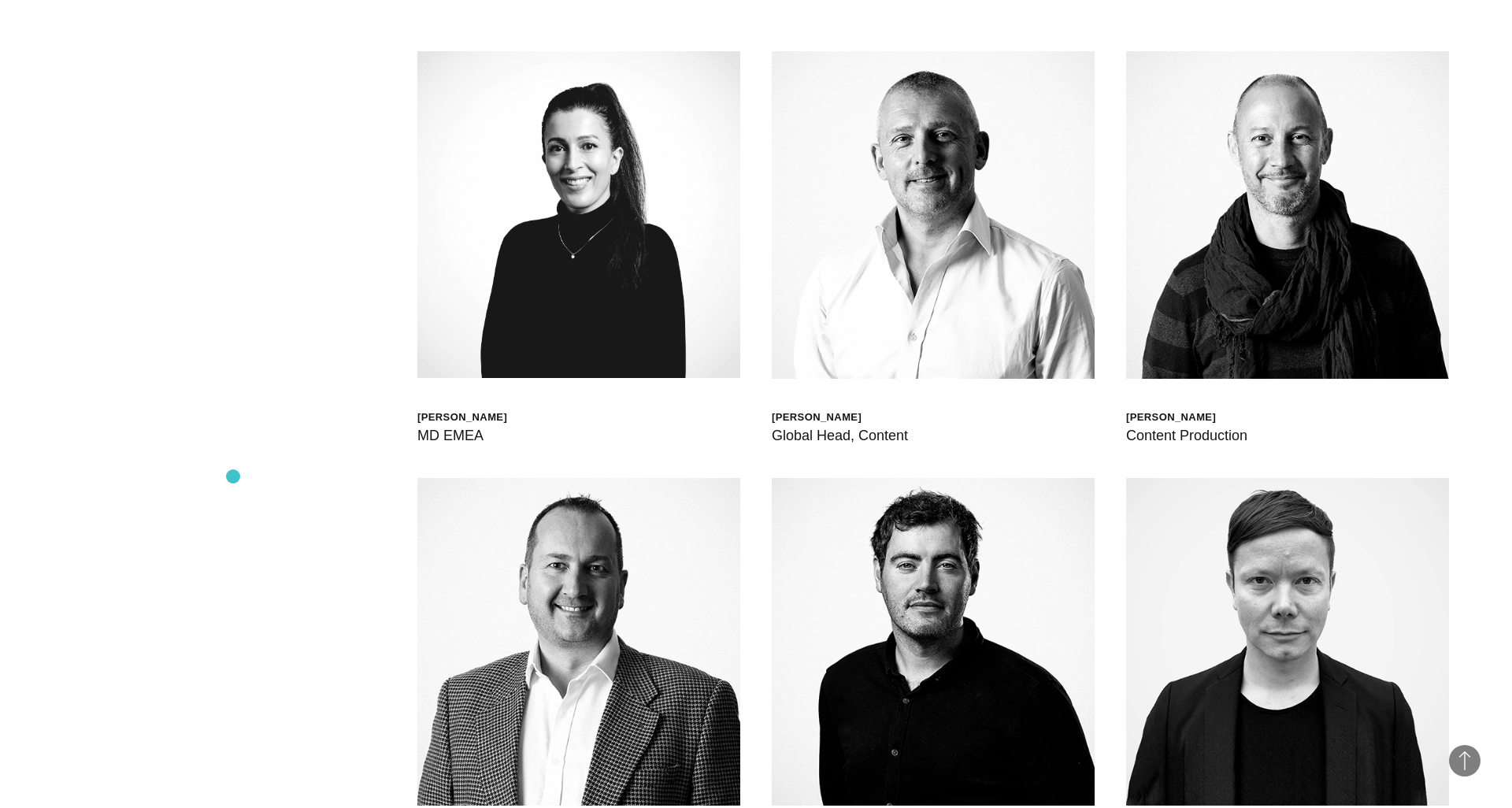
scroll to position [5221, 0]
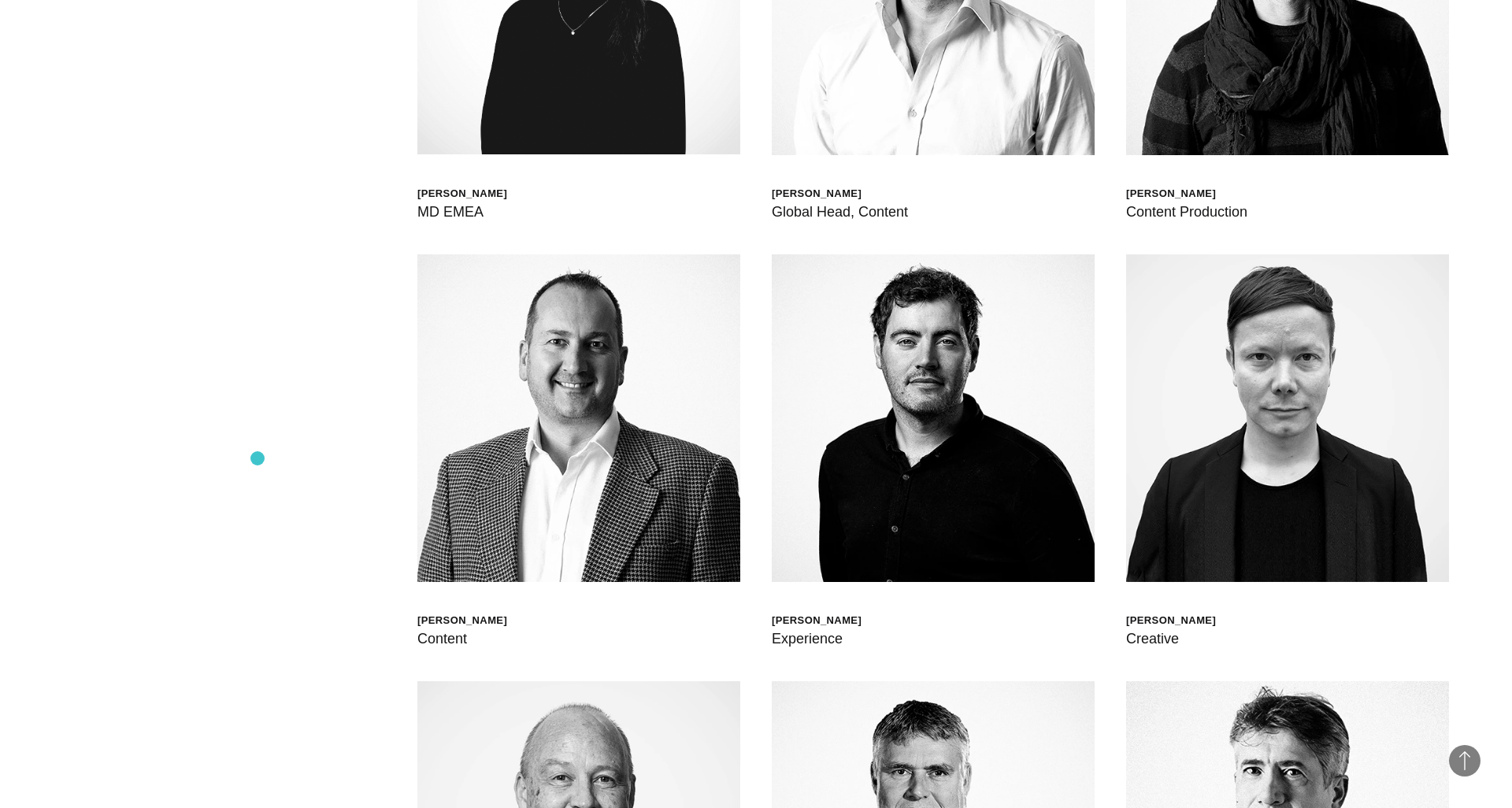
scroll to position [5462, 0]
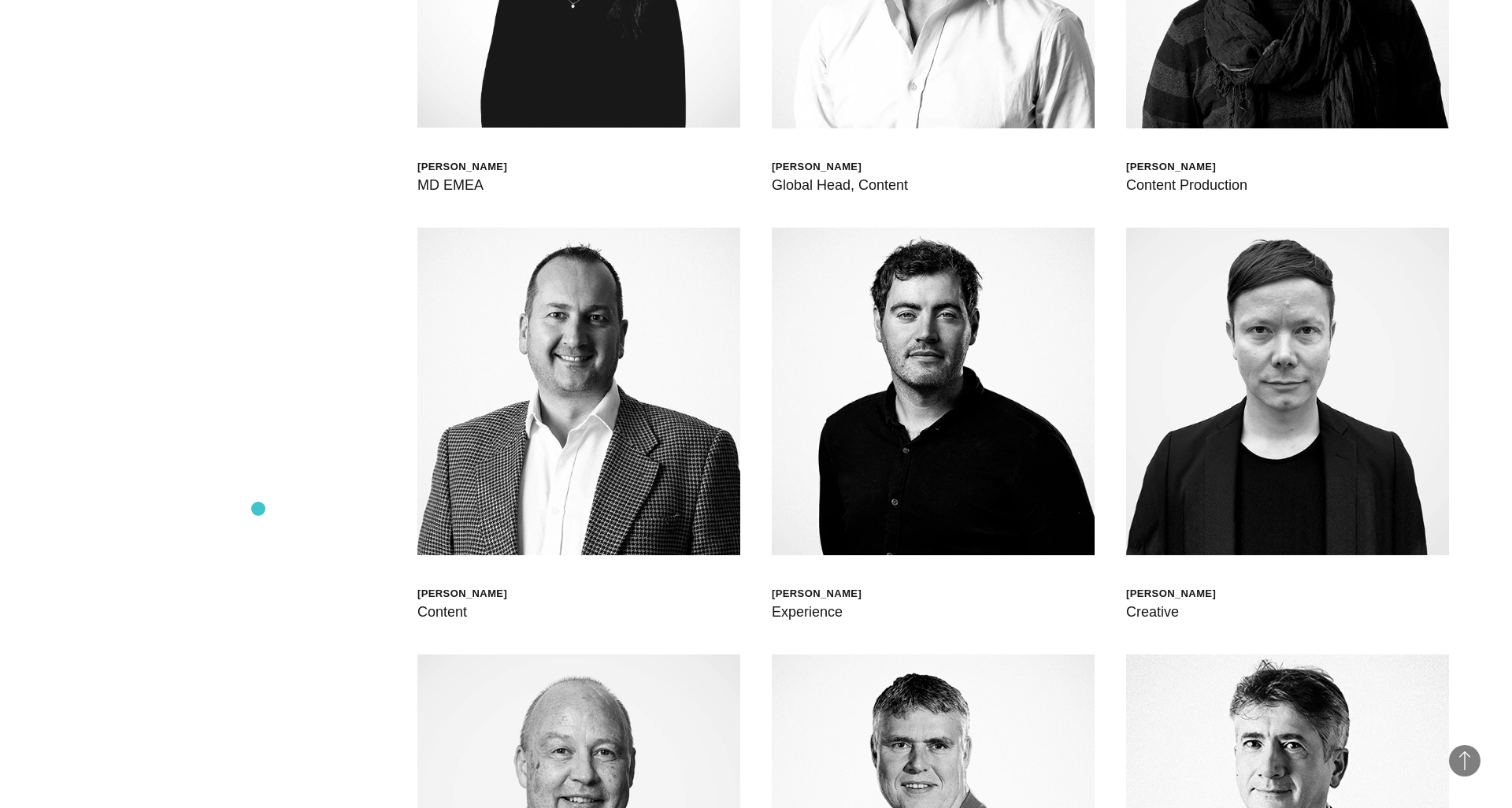
click at [259, 509] on div "[PERSON_NAME] Global Head of Born XDS [PERSON_NAME] Chief Delivery Officer [PER…" at bounding box center [756, 654] width 1386 height 1833
click at [281, 101] on div "[PERSON_NAME] Global Head of Born XDS [PERSON_NAME] Chief Delivery Officer [PER…" at bounding box center [756, 654] width 1386 height 1833
click at [272, 558] on div "[PERSON_NAME] Global Head of Born XDS [PERSON_NAME] Chief Delivery Officer [PER…" at bounding box center [756, 654] width 1386 height 1833
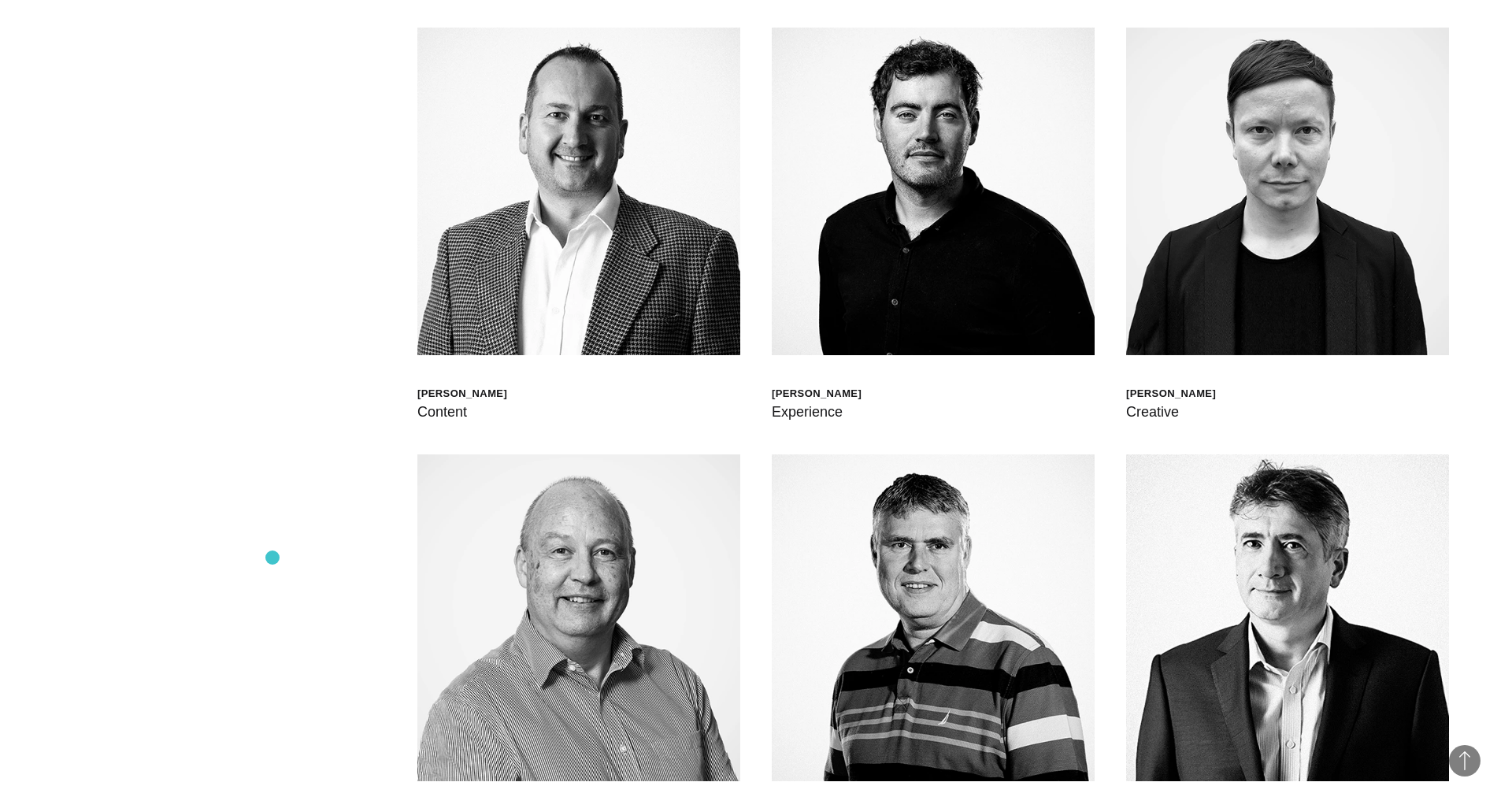
scroll to position [5667, 0]
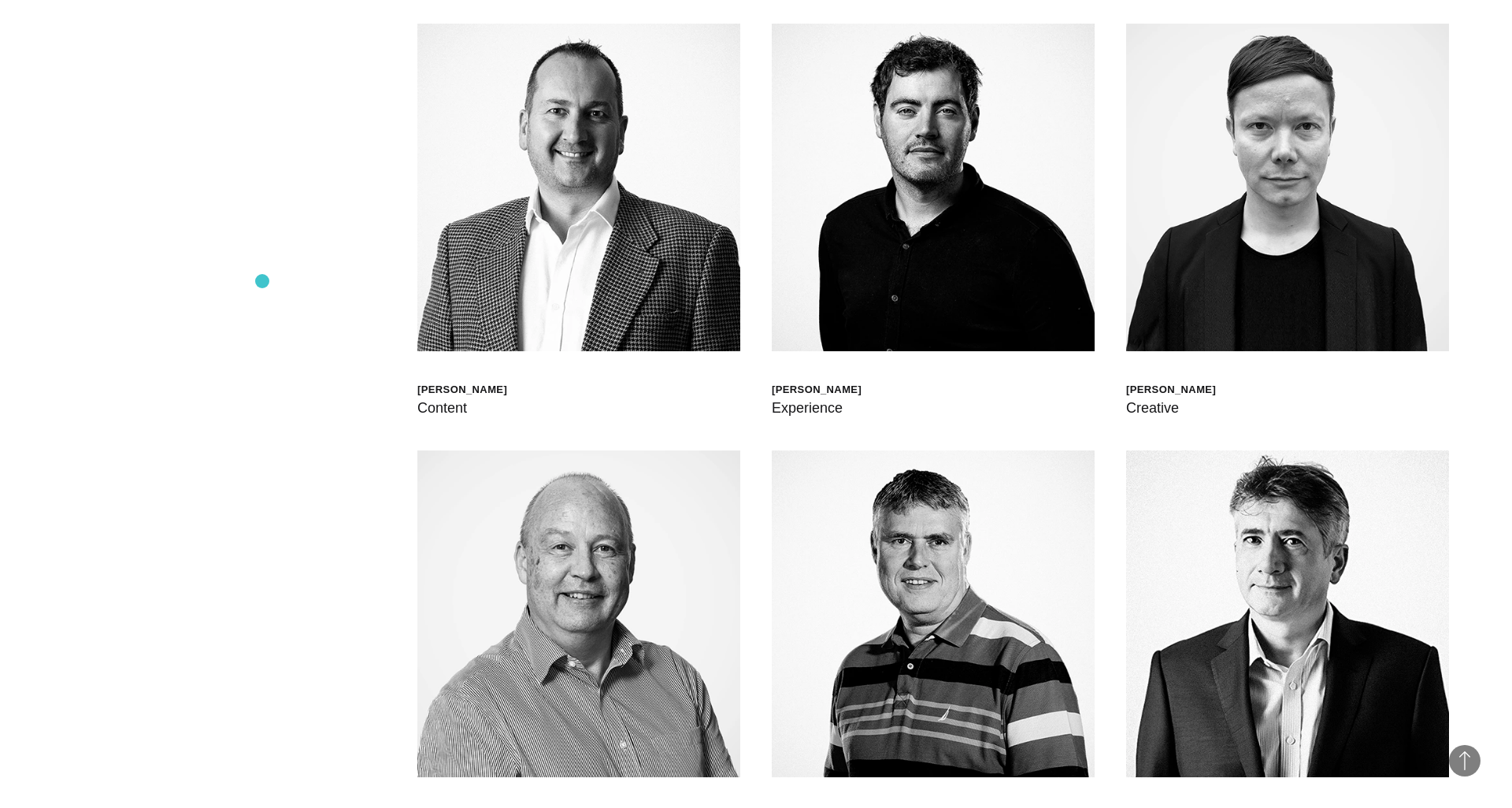
click at [261, 282] on div "[PERSON_NAME] Global Head of Born XDS [PERSON_NAME] Chief Delivery Officer [PER…" at bounding box center [756, 449] width 1386 height 1833
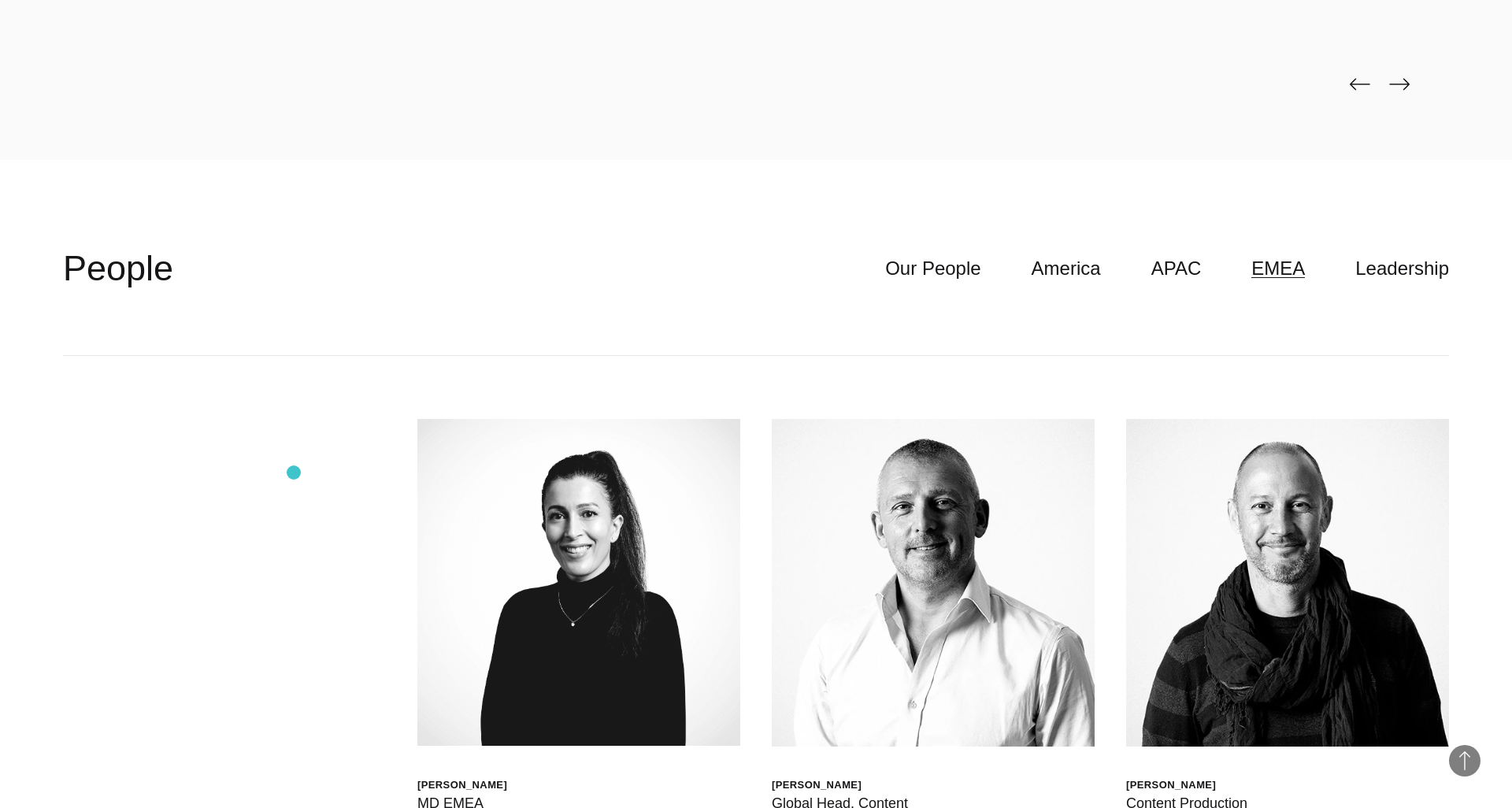
scroll to position [4792, 0]
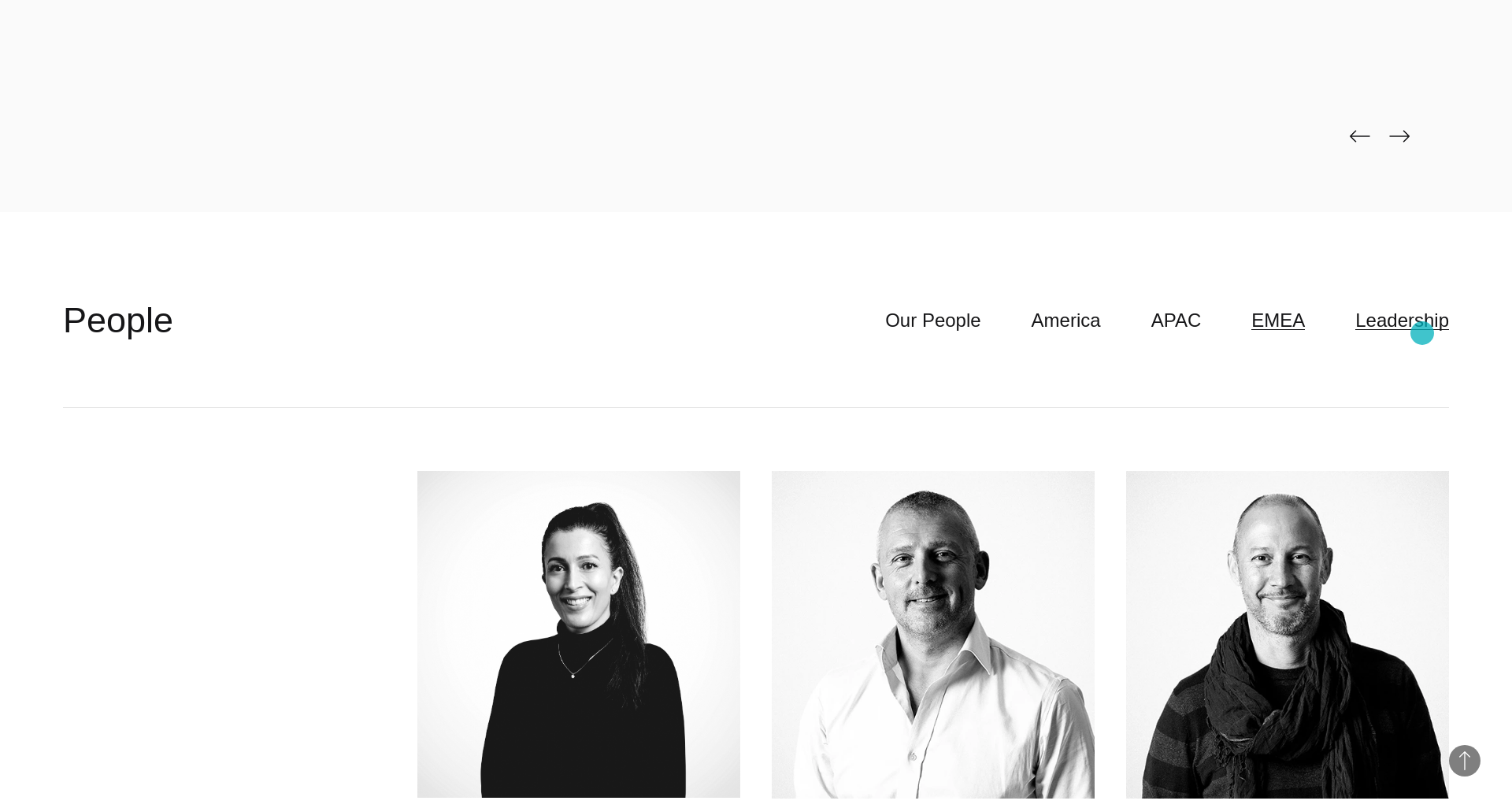
click at [1423, 333] on link "Leadership" at bounding box center [1403, 320] width 94 height 30
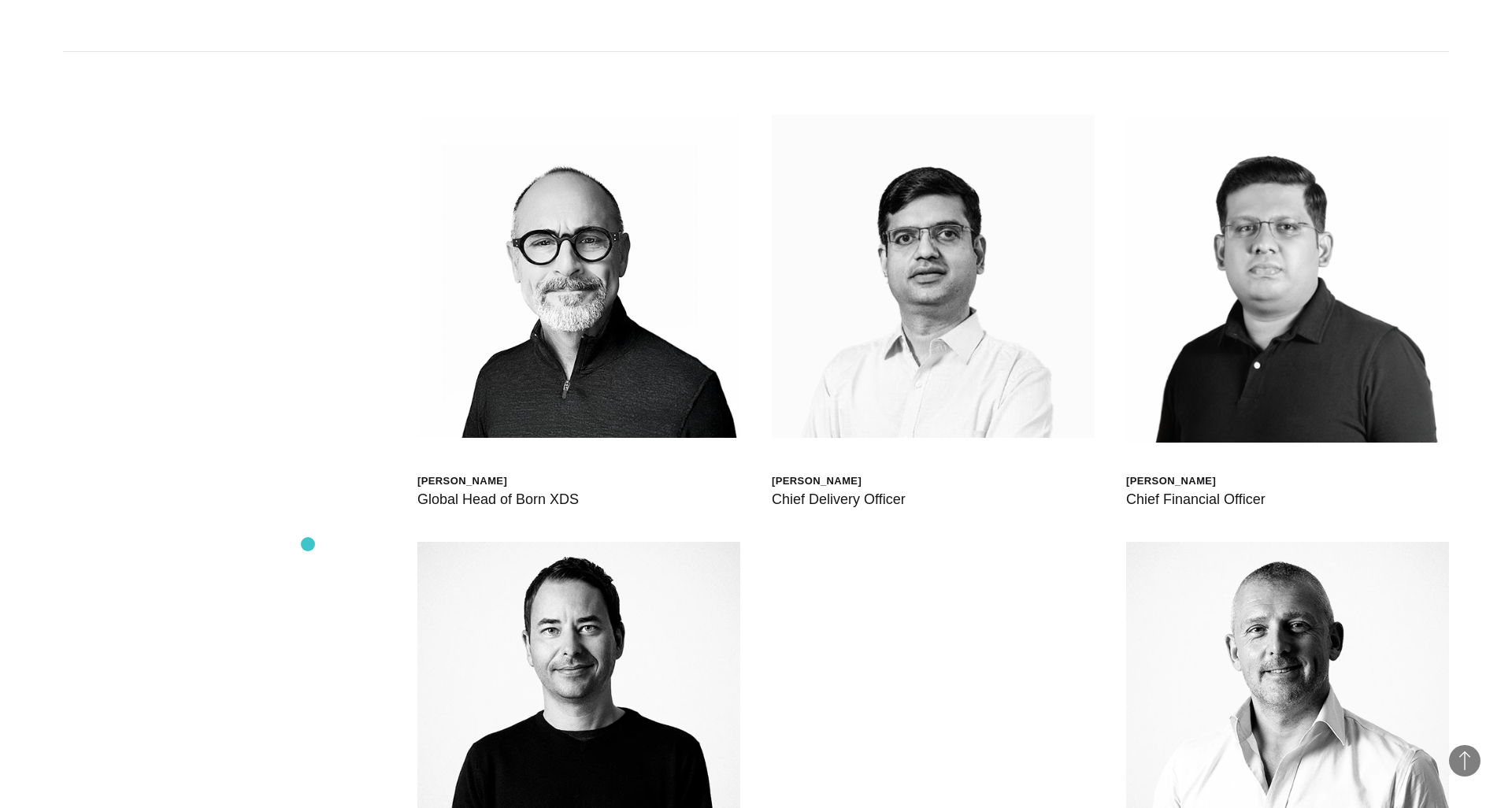
scroll to position [5138, 0]
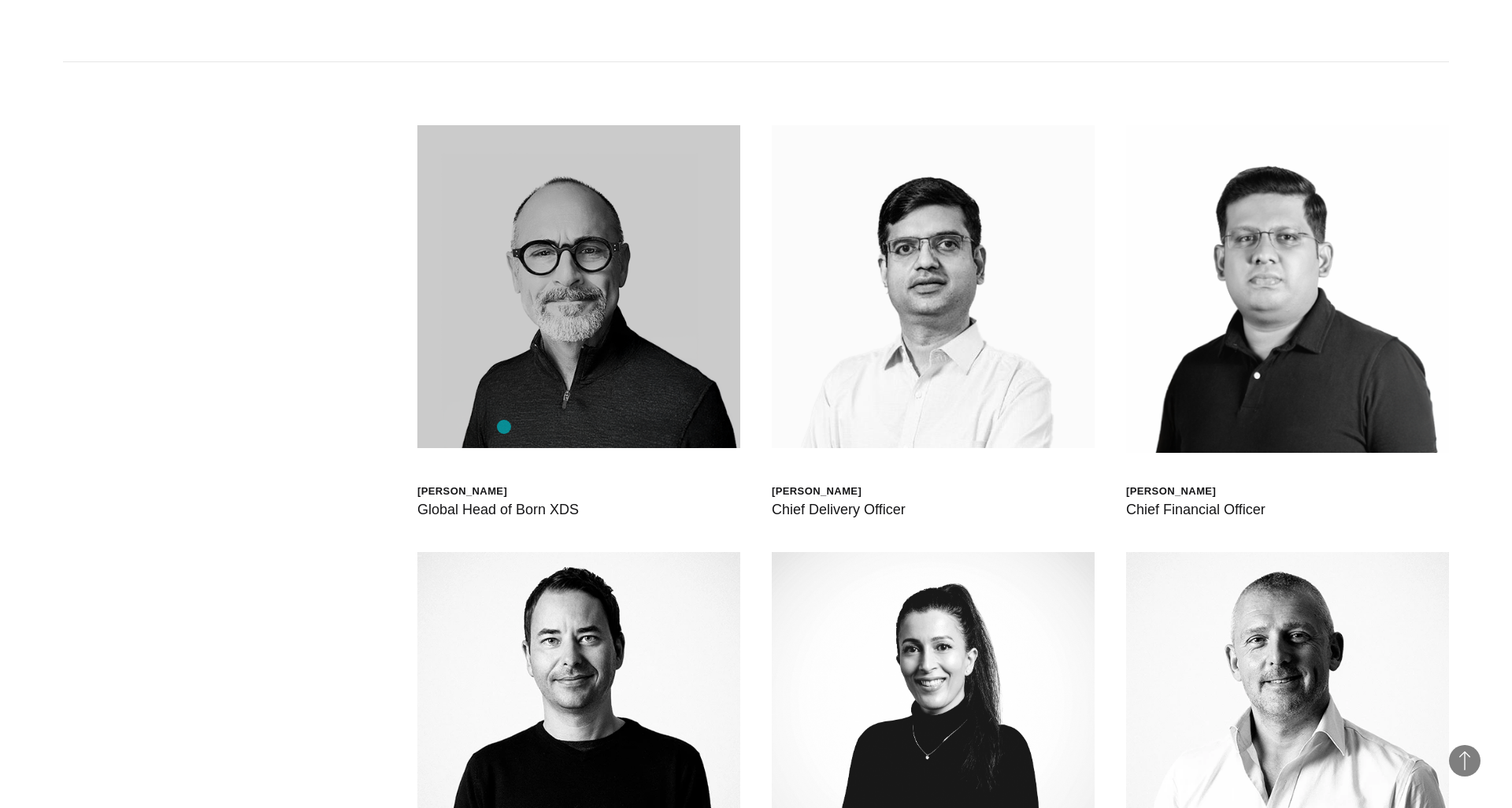
click at [504, 426] on img at bounding box center [579, 287] width 323 height 323
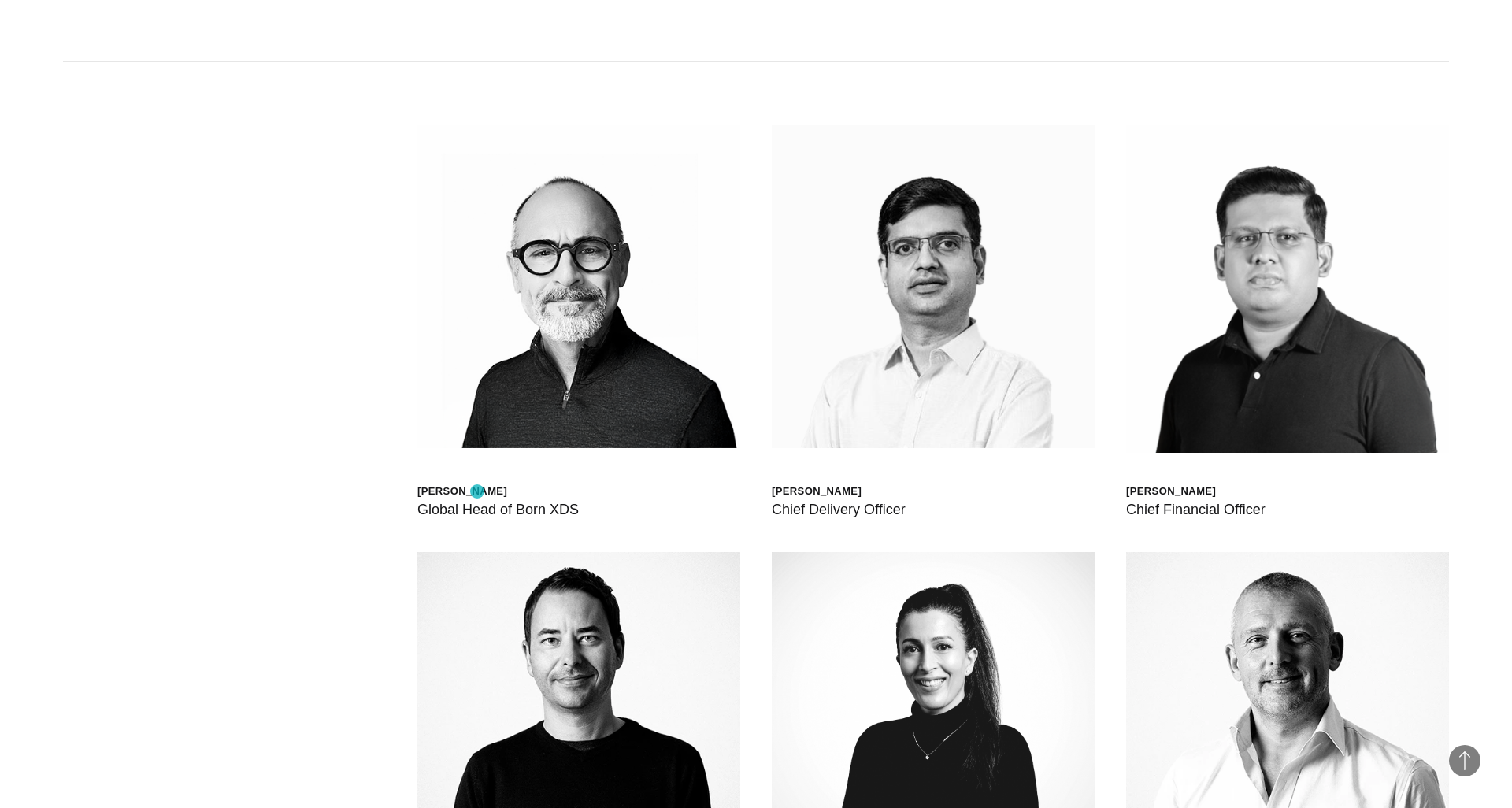
click at [478, 492] on div "[PERSON_NAME]" at bounding box center [498, 491] width 161 height 14
click at [435, 514] on div "Global Head of Born XDS" at bounding box center [498, 510] width 161 height 22
click at [539, 501] on div "Global Head of Born XDS" at bounding box center [498, 510] width 161 height 22
click at [539, 502] on div "Global Head of Born XDS" at bounding box center [498, 510] width 161 height 22
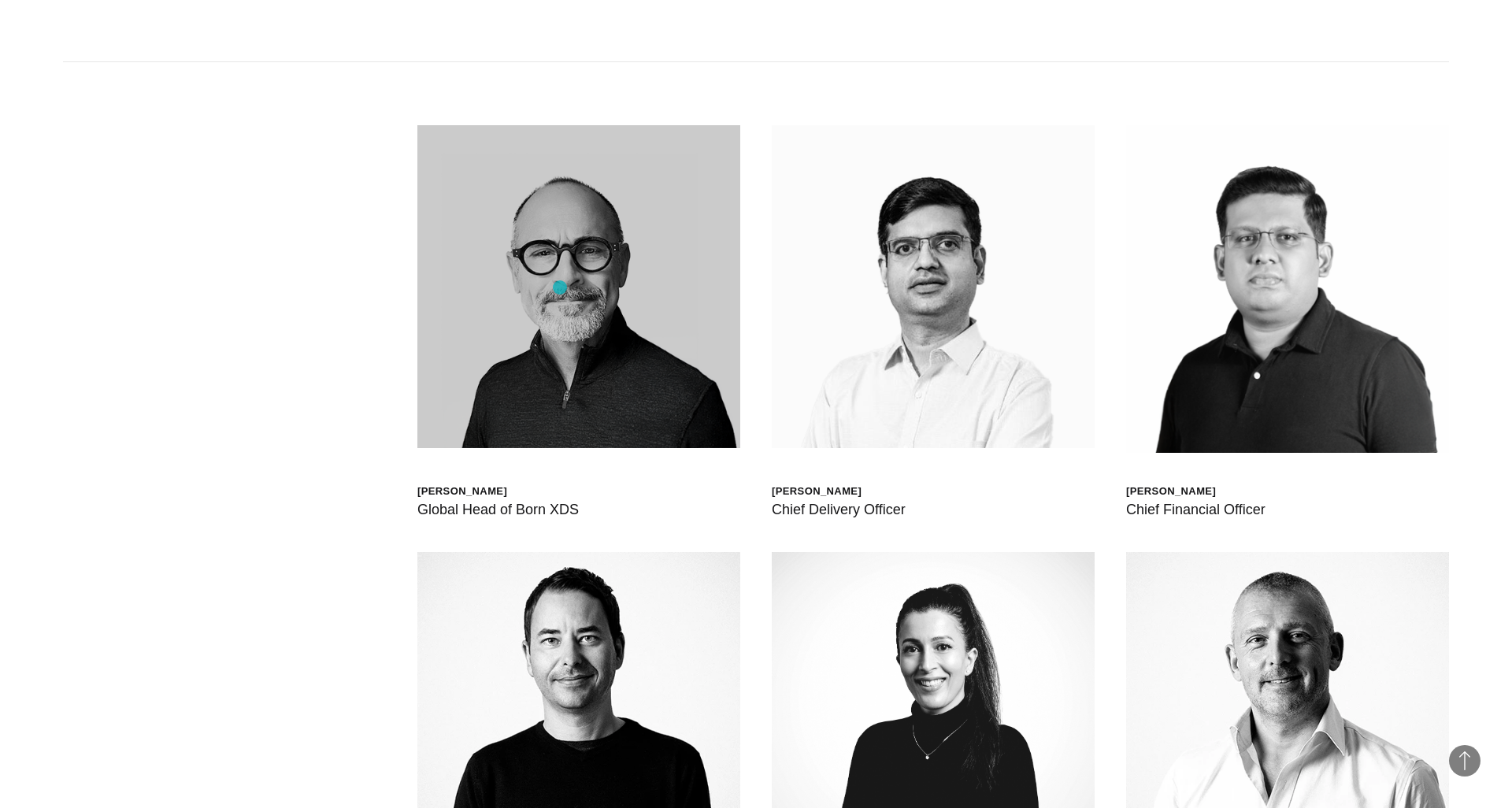
click at [560, 288] on img at bounding box center [579, 287] width 323 height 323
click at [539, 325] on img at bounding box center [579, 287] width 323 height 323
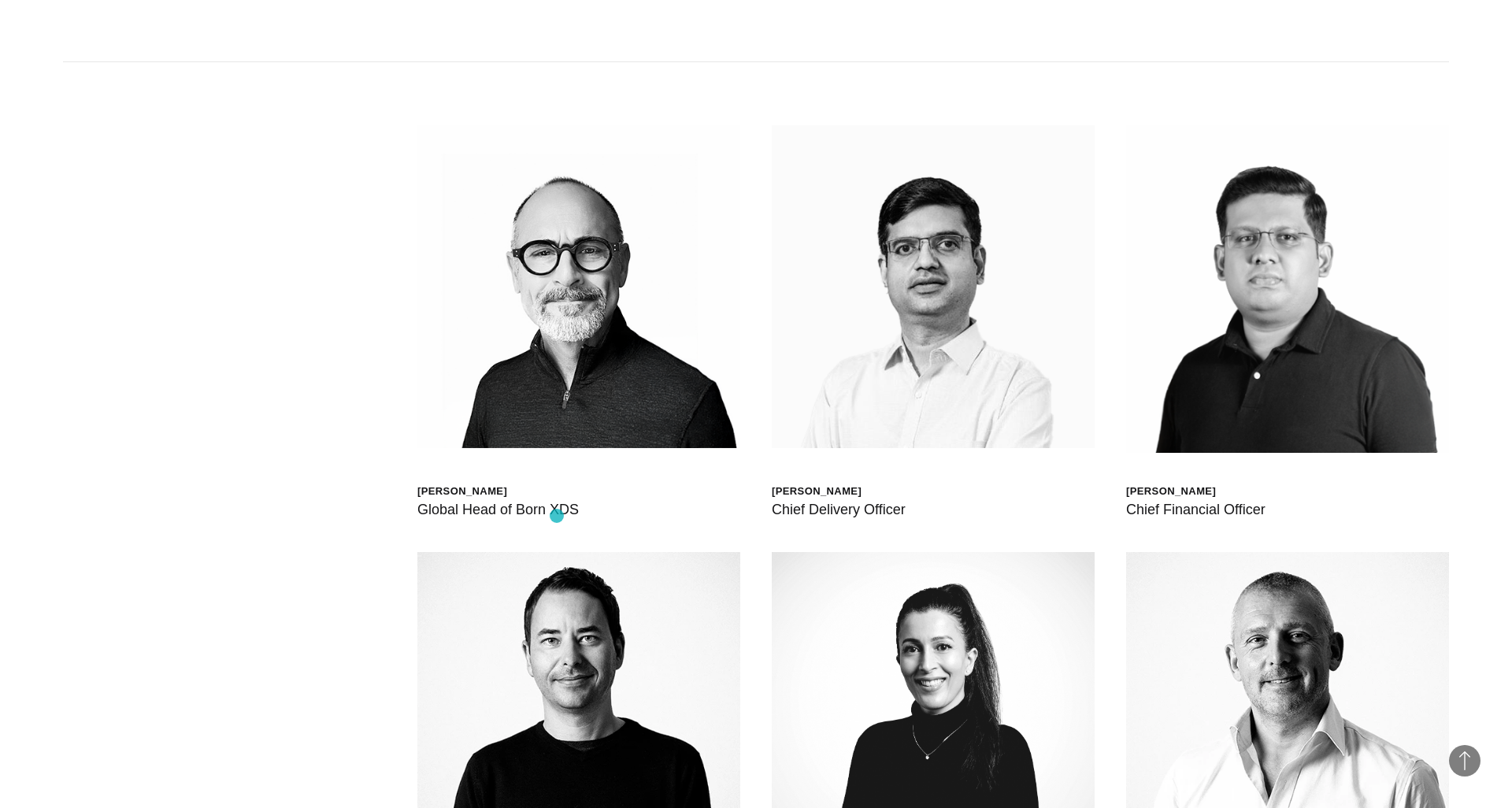
click at [560, 515] on div "Global Head of Born XDS" at bounding box center [498, 510] width 161 height 22
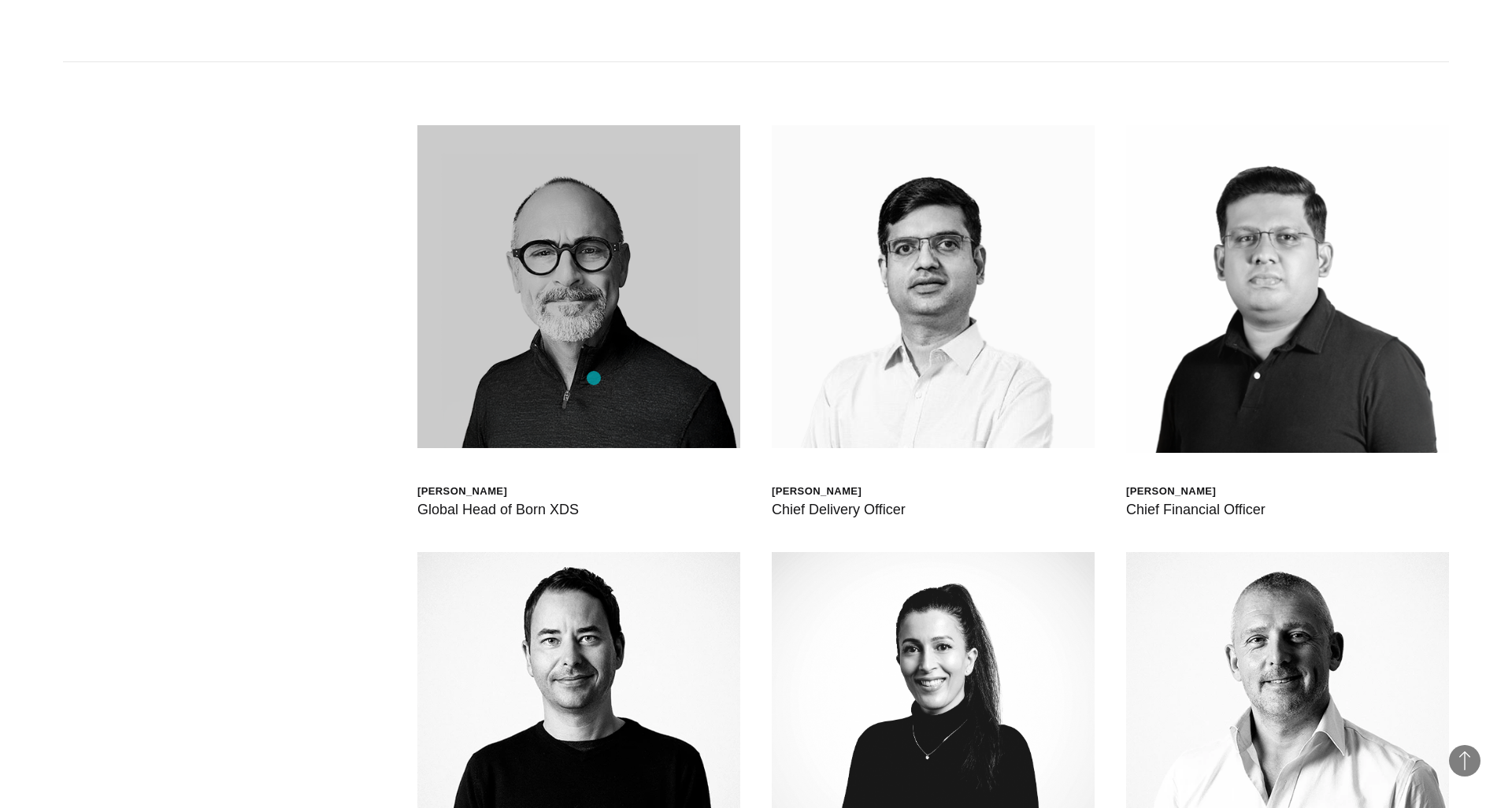
click at [606, 357] on img at bounding box center [579, 287] width 323 height 323
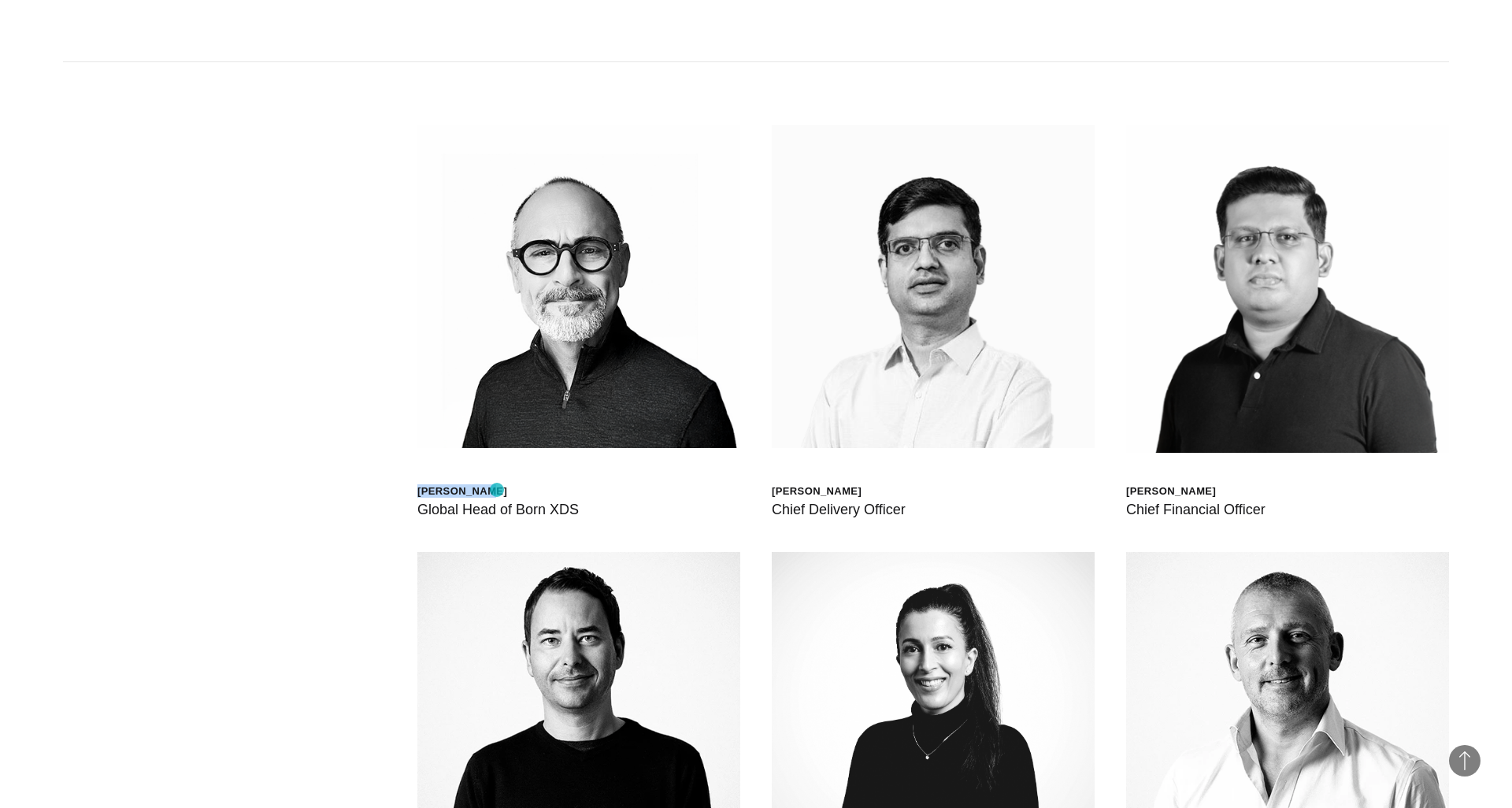
drag, startPoint x: 418, startPoint y: 490, endPoint x: 497, endPoint y: 490, distance: 79.0
click at [497, 490] on div "[PERSON_NAME]" at bounding box center [498, 491] width 161 height 14
click at [507, 490] on div "[PERSON_NAME]" at bounding box center [498, 491] width 161 height 14
click at [483, 490] on div "[PERSON_NAME]" at bounding box center [498, 491] width 161 height 14
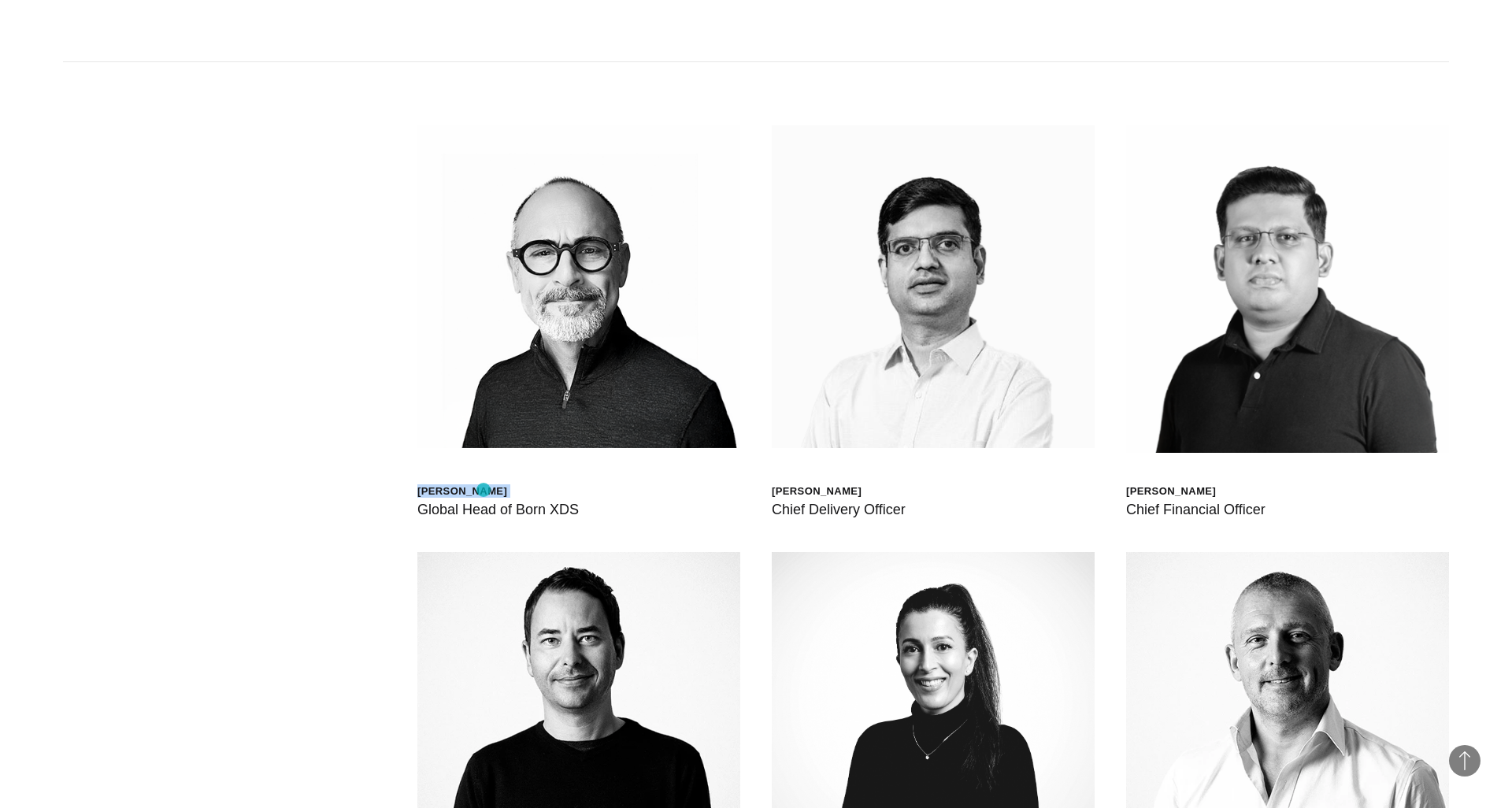
click at [483, 490] on div "[PERSON_NAME]" at bounding box center [498, 491] width 161 height 14
click at [490, 490] on div "[PERSON_NAME]" at bounding box center [498, 491] width 161 height 14
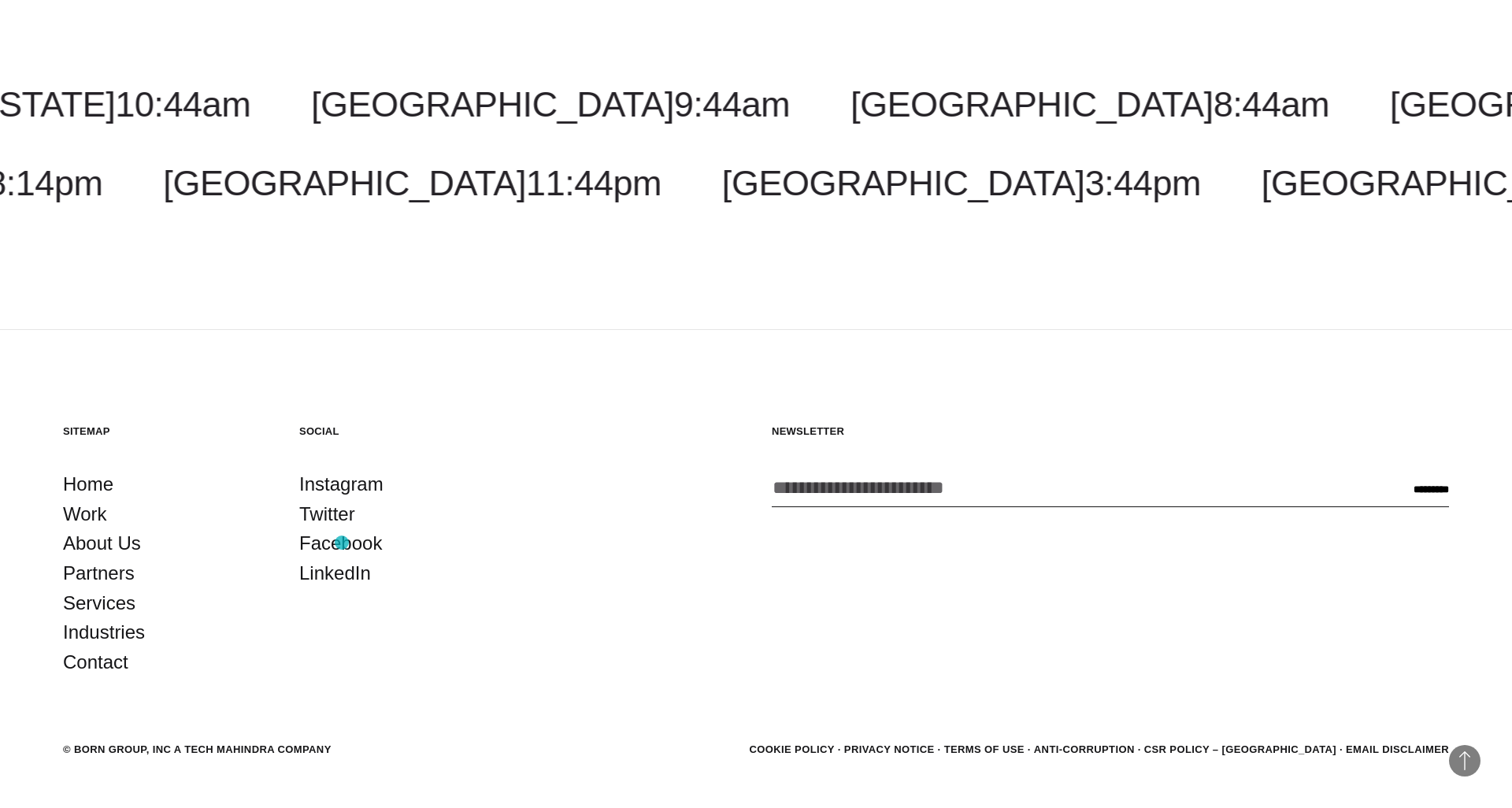
scroll to position [6267, 0]
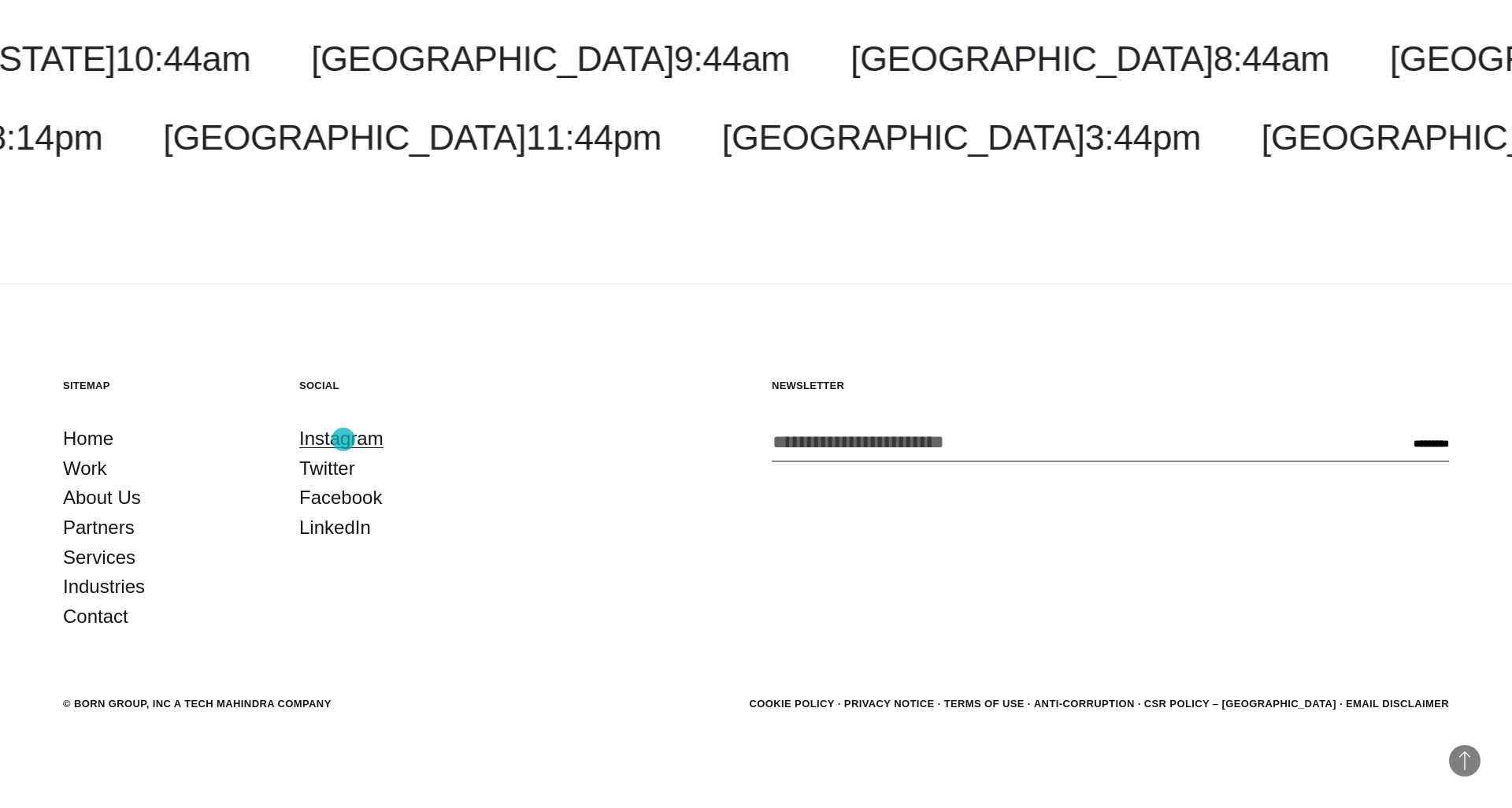
click at [344, 439] on link "Instagram" at bounding box center [341, 438] width 84 height 30
